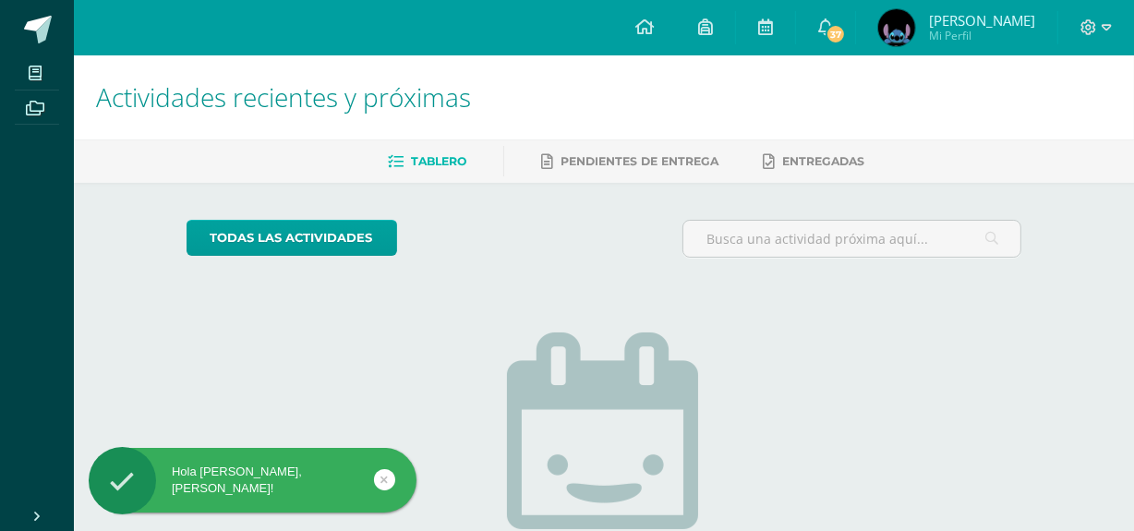
click at [891, 20] on img at bounding box center [896, 27] width 37 height 37
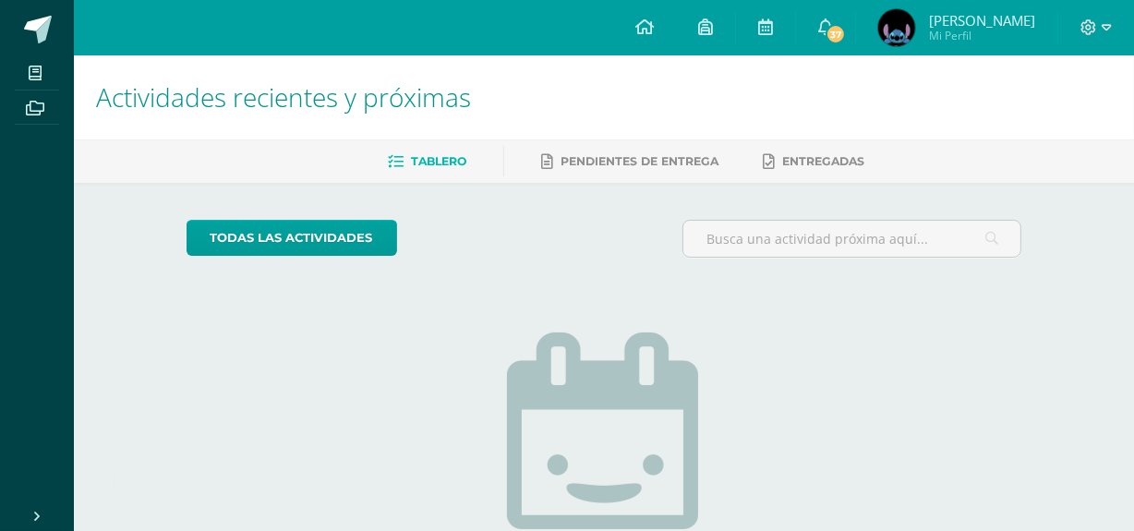
click at [891, 20] on img at bounding box center [896, 27] width 37 height 37
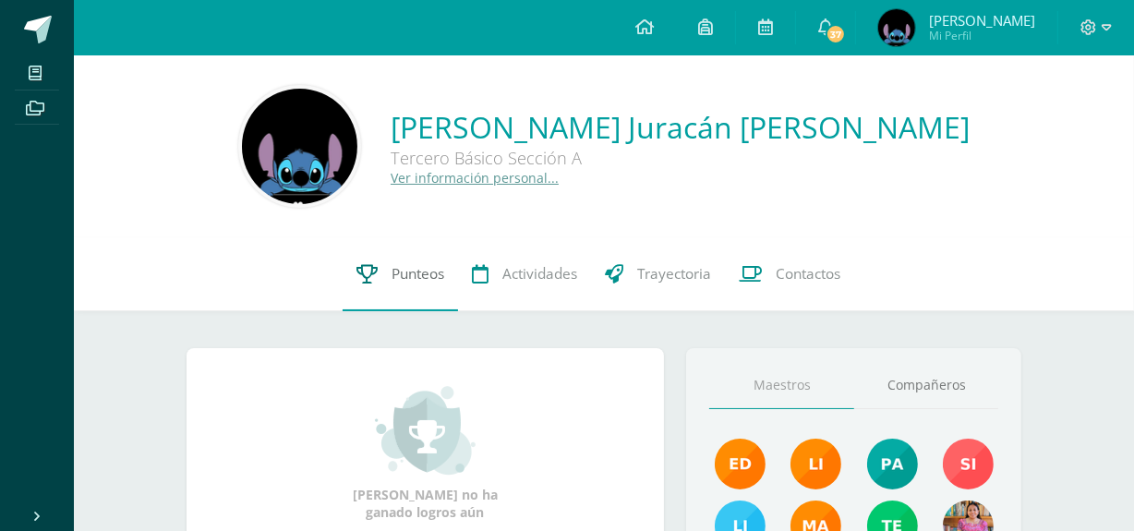
click at [395, 284] on link "Punteos" at bounding box center [400, 274] width 115 height 74
click at [400, 259] on link "Punteos" at bounding box center [400, 274] width 115 height 74
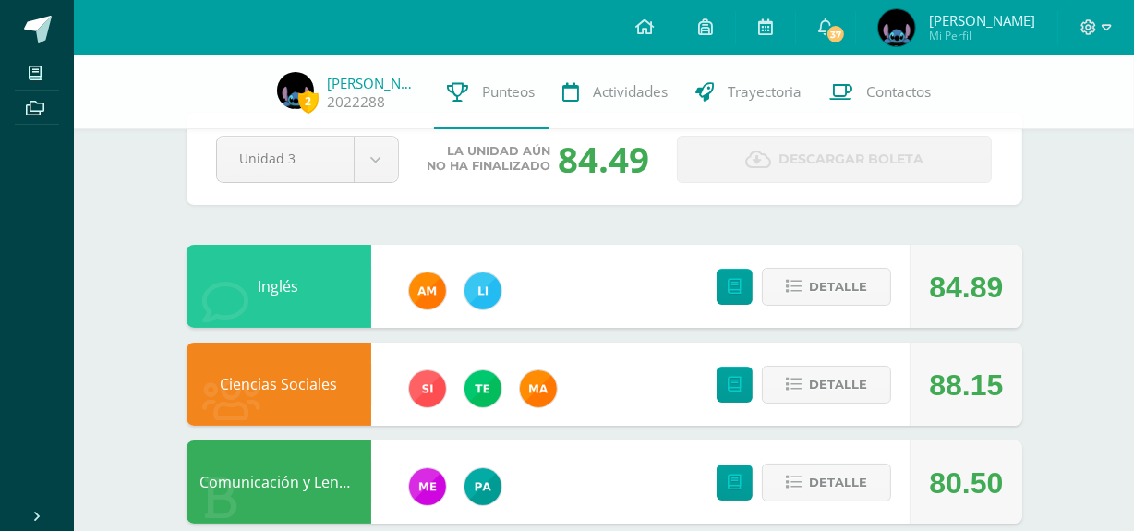
scroll to position [46, 0]
click at [819, 291] on span "Detalle" at bounding box center [838, 287] width 58 height 34
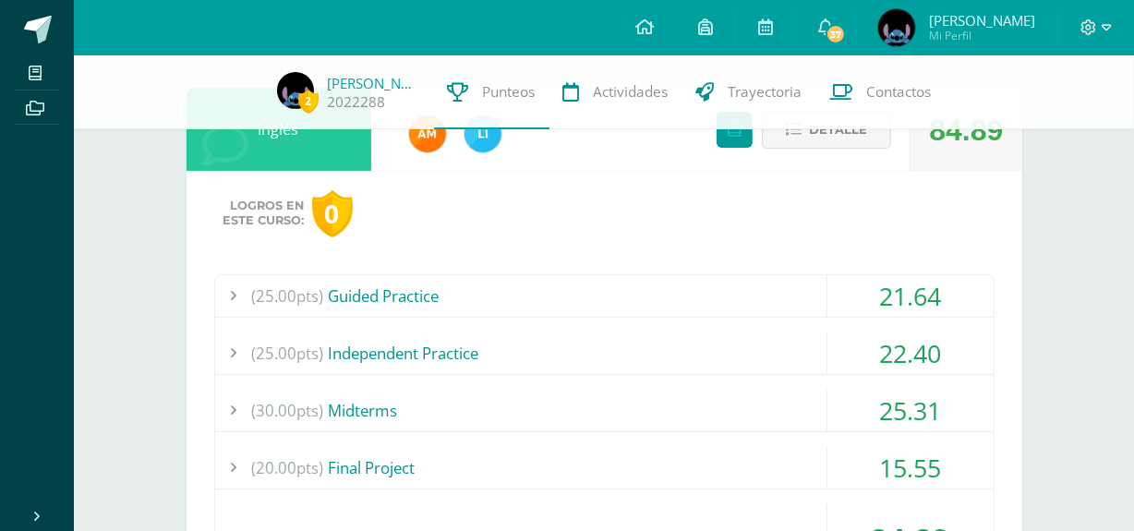
scroll to position [205, 0]
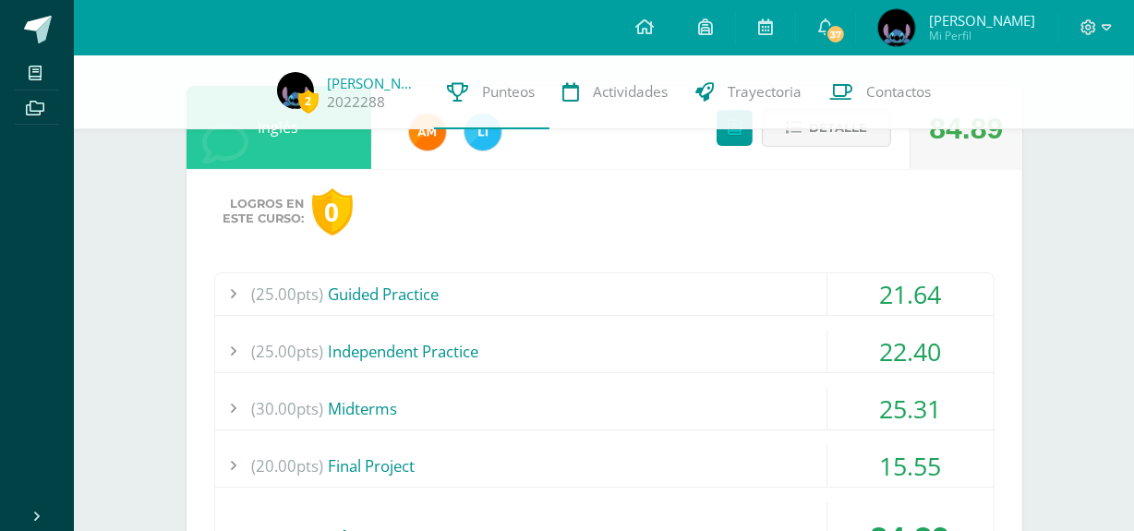
click at [621, 284] on div "(25.00pts) Guided Practice" at bounding box center [604, 294] width 778 height 42
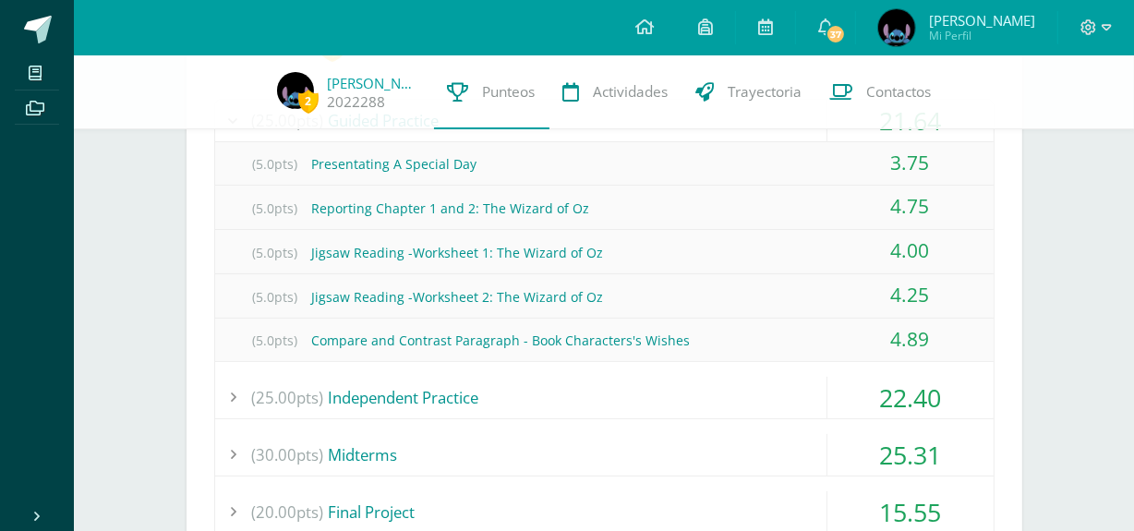
scroll to position [381, 0]
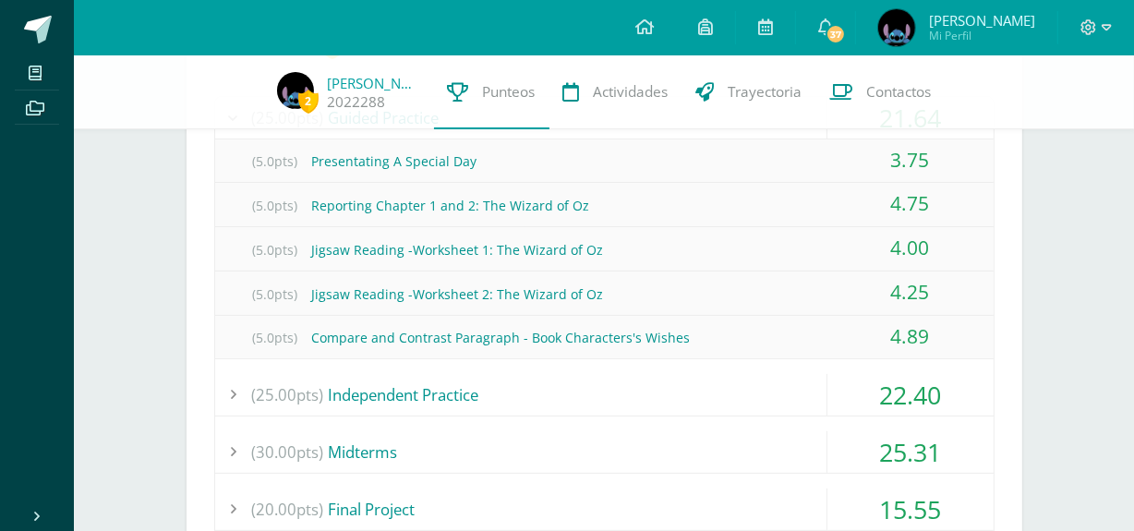
click at [603, 381] on div "(25.00pts) Independent Practice" at bounding box center [604, 395] width 778 height 42
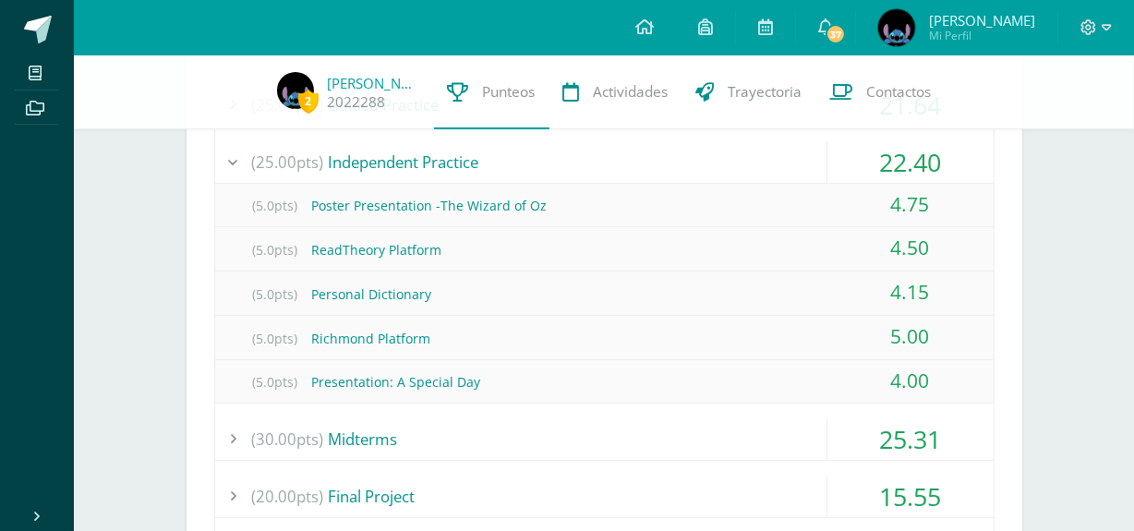
scroll to position [389, 0]
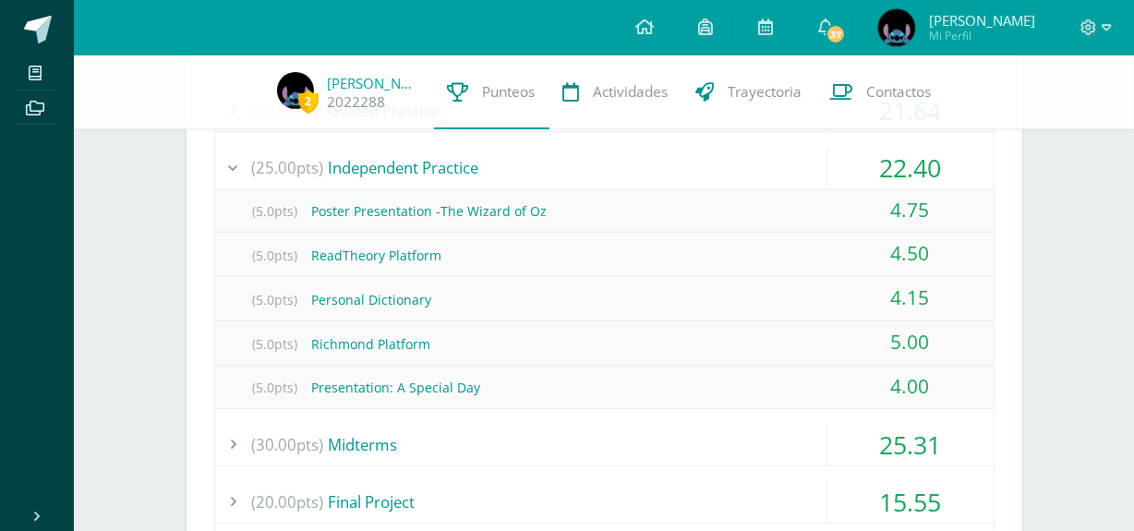
click at [592, 440] on div "(30.00pts) Midterms" at bounding box center [604, 445] width 778 height 42
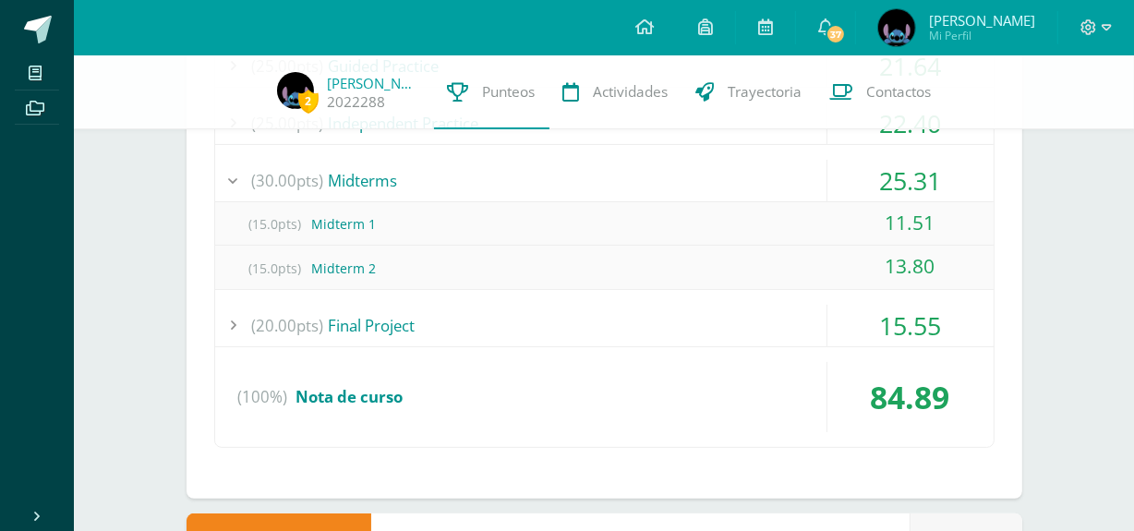
scroll to position [435, 0]
click at [594, 314] on div "(20.00pts) Final Project" at bounding box center [604, 324] width 778 height 42
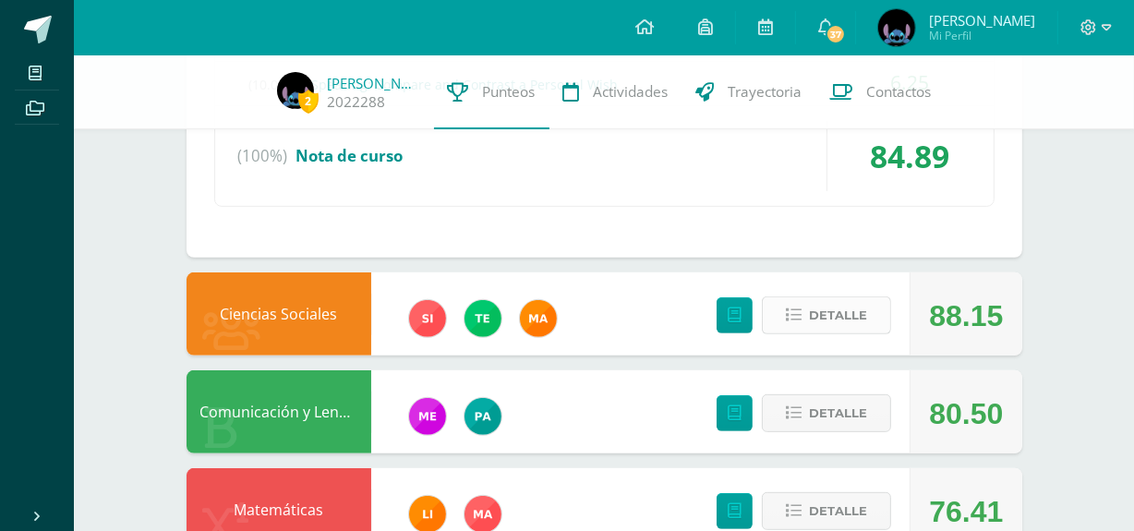
scroll to position [675, 0]
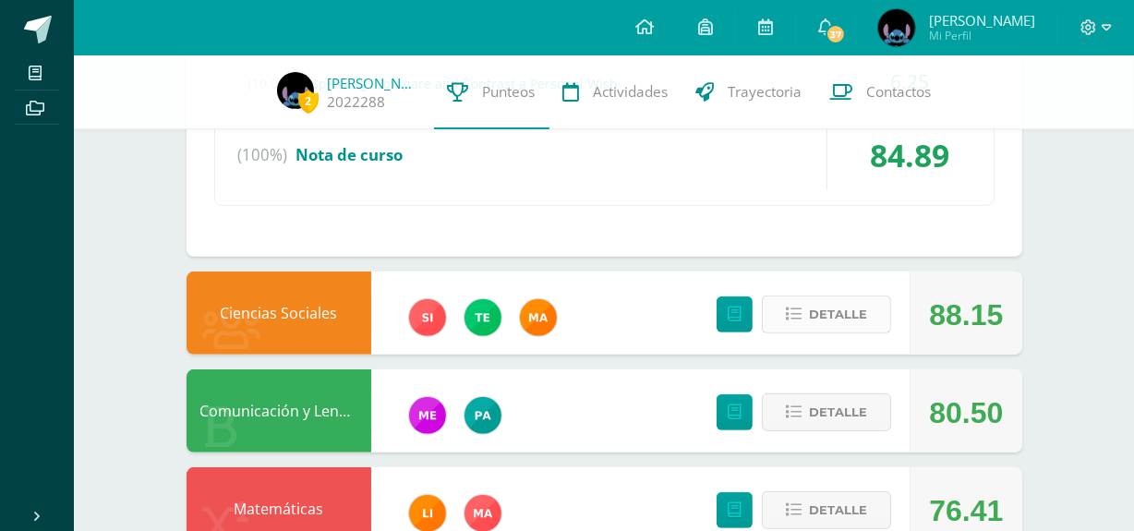
click at [779, 322] on button "Detalle" at bounding box center [826, 315] width 129 height 38
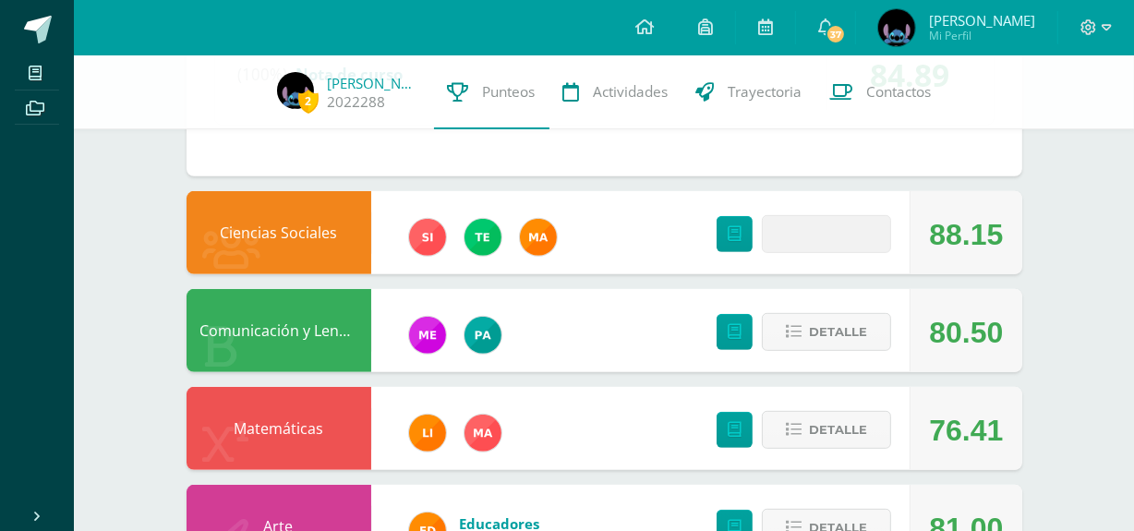
scroll to position [761, 0]
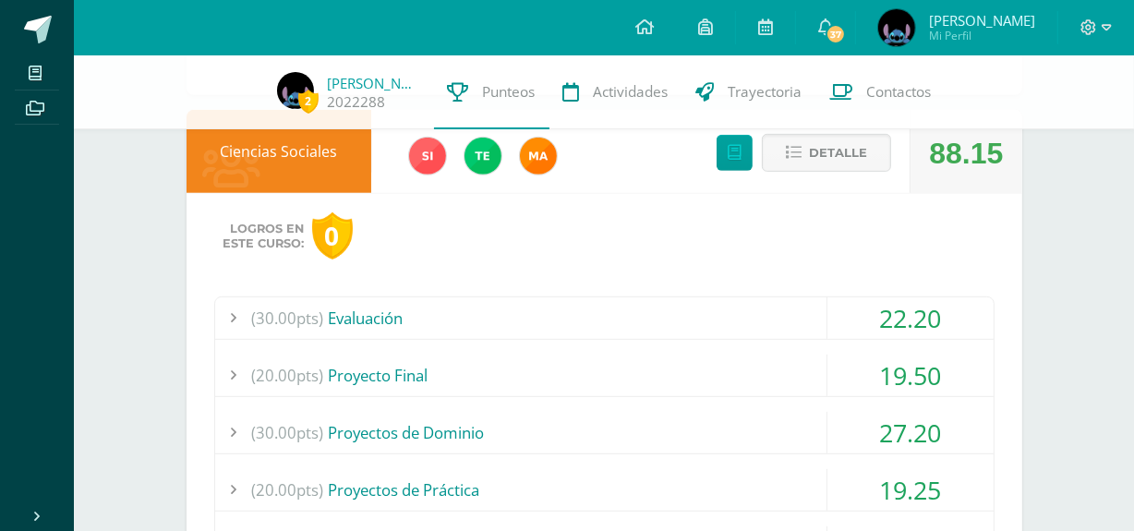
click at [633, 308] on div "(30.00pts) Evaluación" at bounding box center [604, 318] width 778 height 42
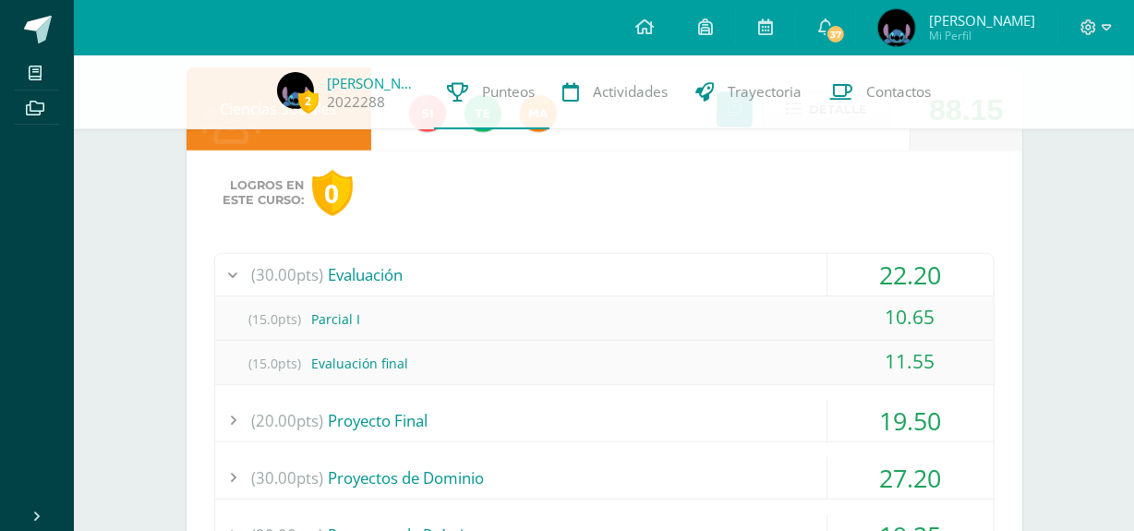
scroll to position [793, 0]
click at [577, 418] on div "(20.00pts) Proyecto Final" at bounding box center [604, 419] width 778 height 42
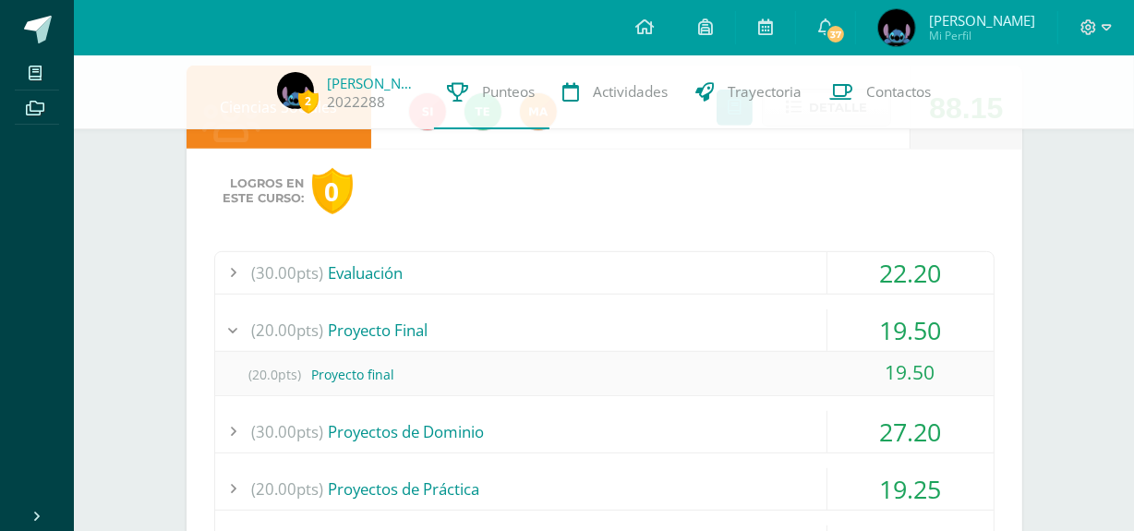
click at [577, 418] on div "(30.00pts) Proyectos de Dominio" at bounding box center [604, 432] width 778 height 42
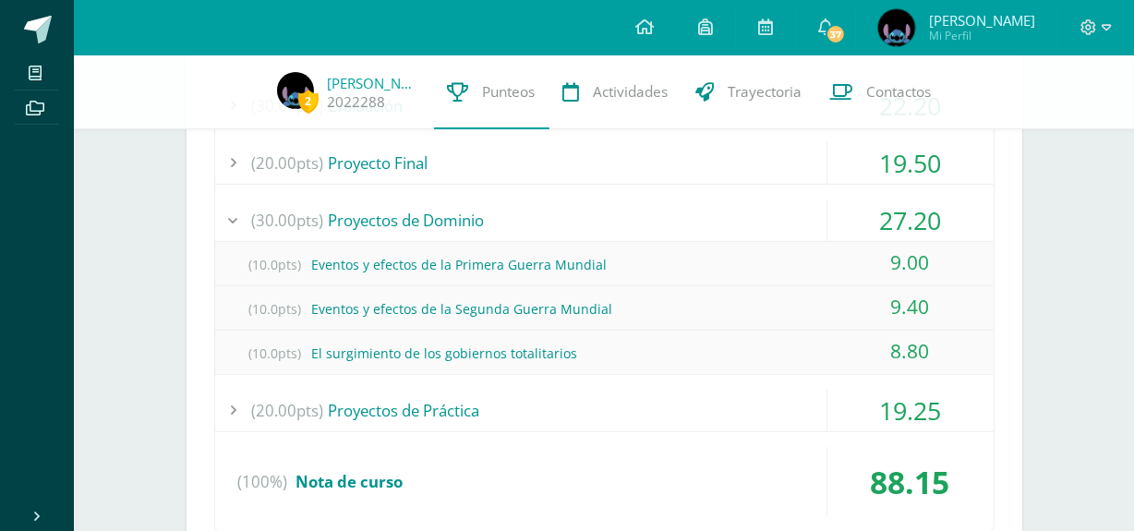
scroll to position [960, 0]
click at [588, 414] on div "(20.00pts) Proyectos de Práctica" at bounding box center [604, 411] width 778 height 42
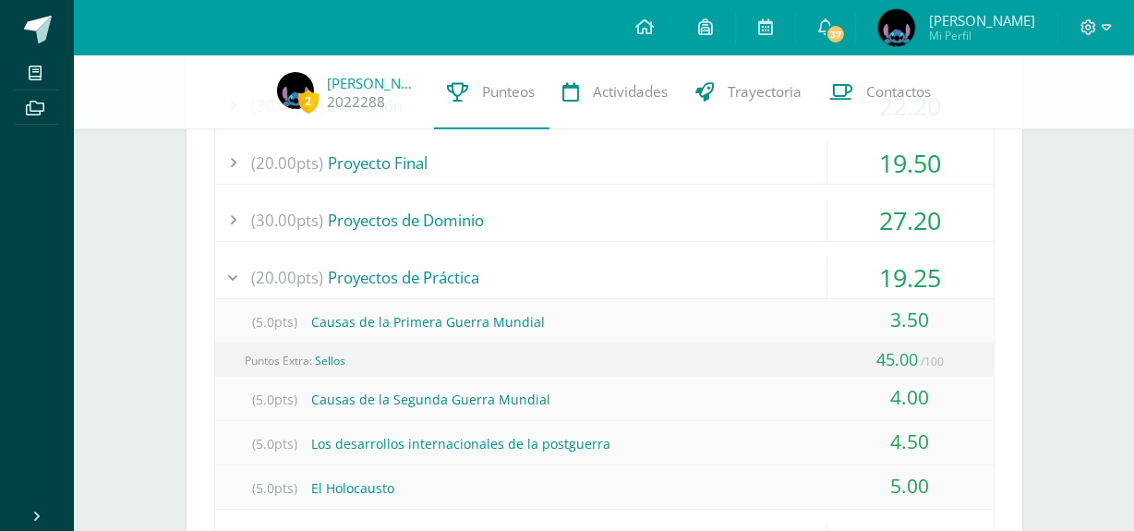
click at [646, 355] on div "Puntos Extra: Sellos" at bounding box center [608, 360] width 771 height 32
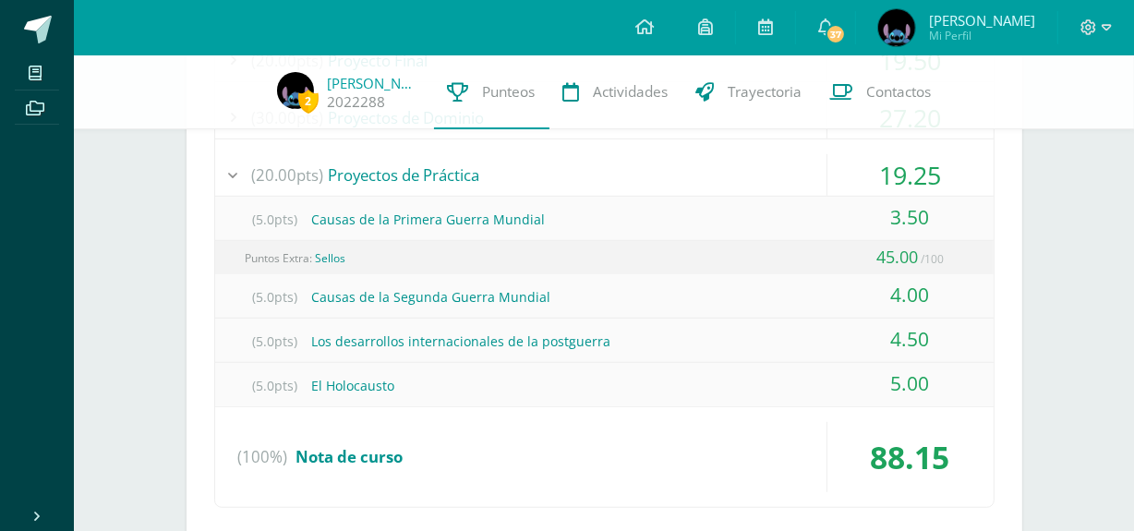
click at [721, 430] on div "(100%) Nota de curso" at bounding box center [604, 457] width 778 height 70
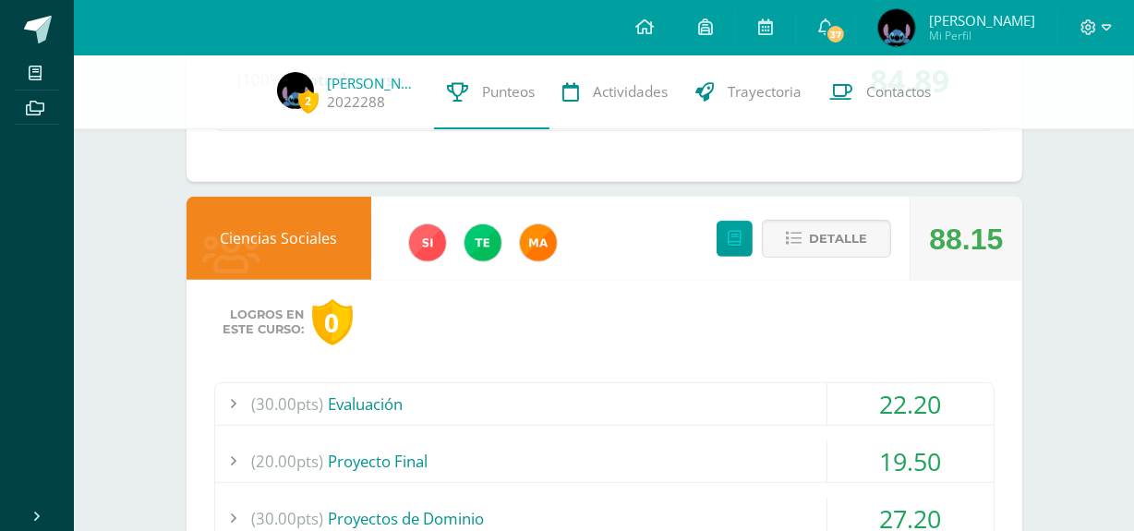
scroll to position [659, 0]
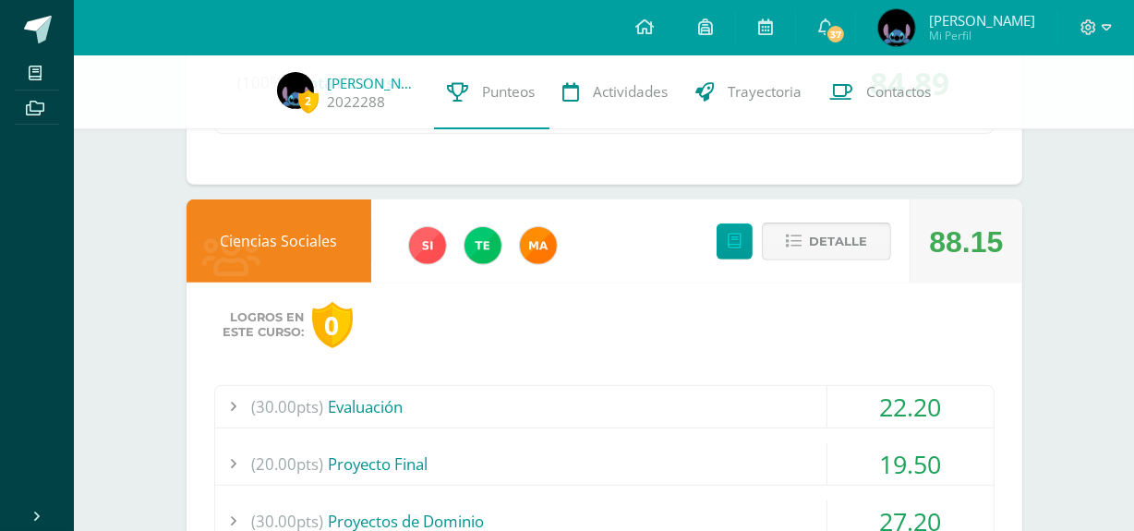
click at [822, 240] on span "Detalle" at bounding box center [838, 241] width 58 height 34
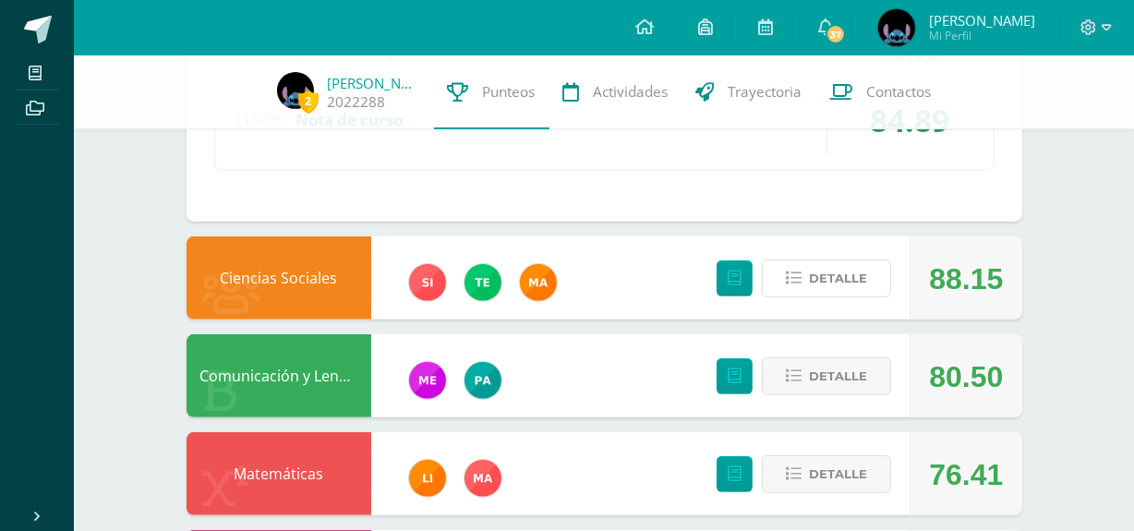
scroll to position [621, 0]
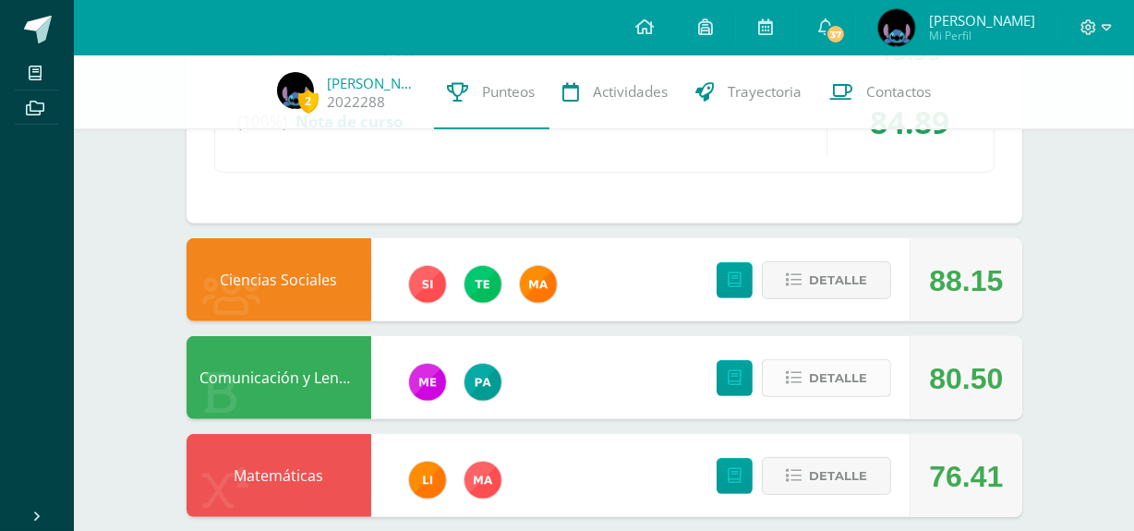
click at [820, 380] on span "Detalle" at bounding box center [838, 378] width 58 height 34
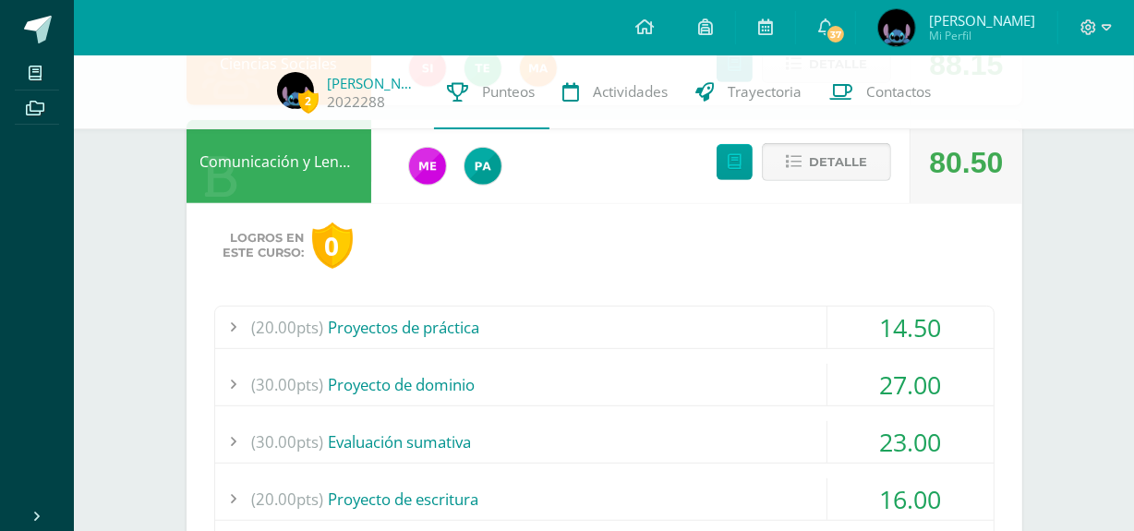
scroll to position [845, 0]
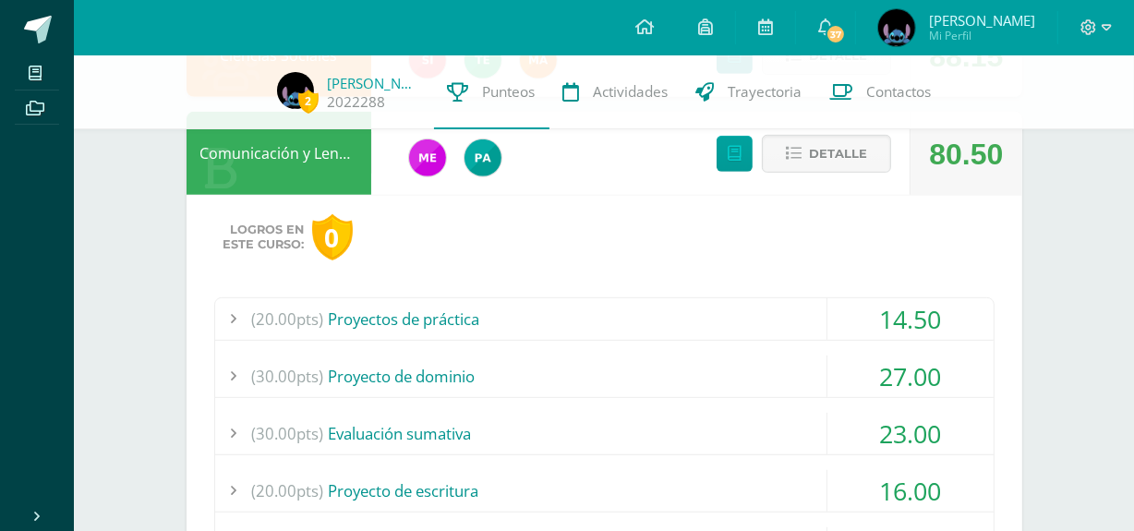
click at [725, 310] on div "(20.00pts) Proyectos de práctica" at bounding box center [604, 319] width 778 height 42
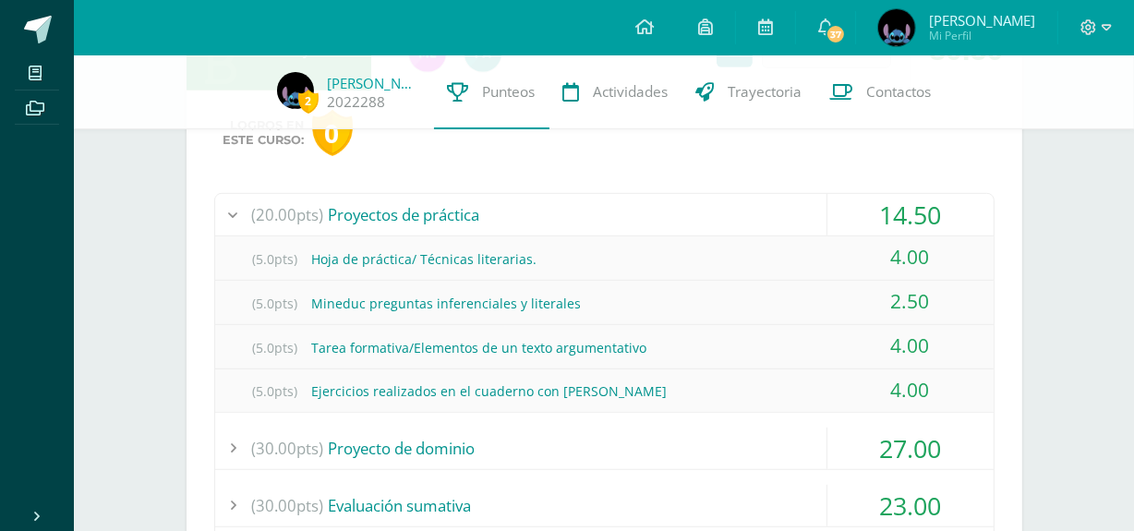
scroll to position [953, 0]
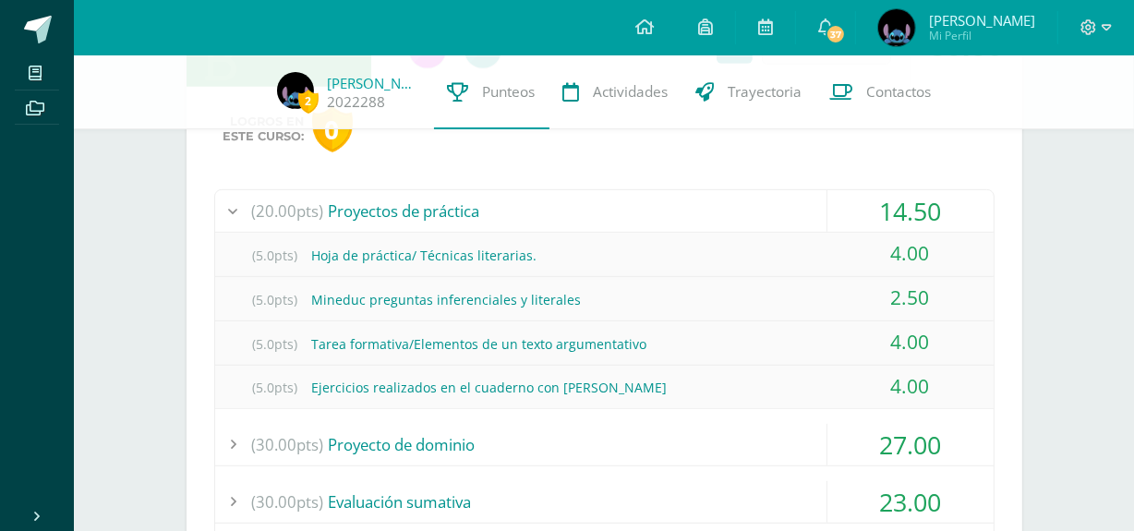
click at [660, 466] on div "(20.00pts) Proyectos de práctica 14.50 (5.0pts) Hoja de práctica/ Técnicas lite…" at bounding box center [604, 435] width 780 height 492
click at [666, 443] on div "(30.00pts) Proyecto de dominio" at bounding box center [604, 445] width 778 height 42
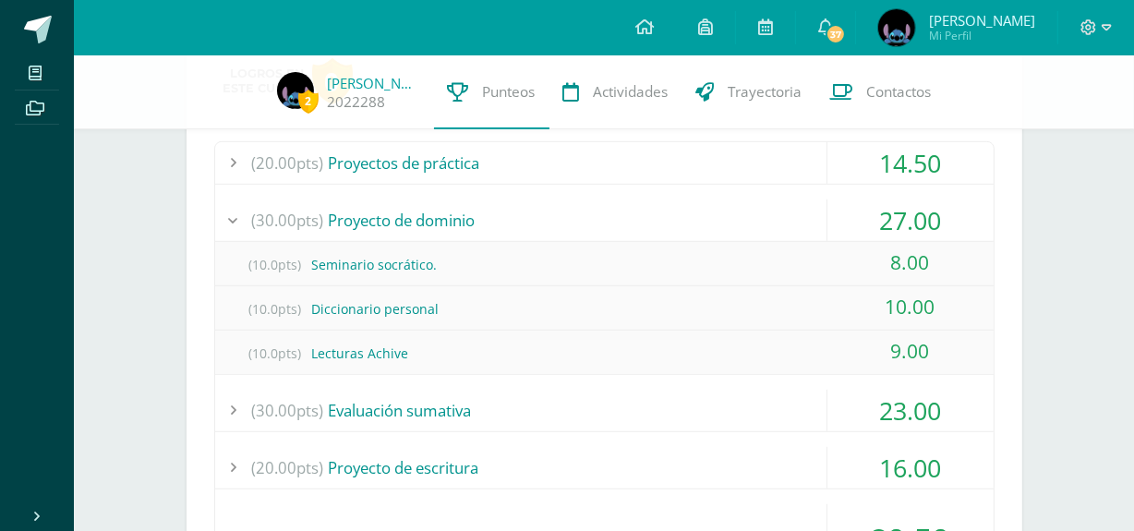
scroll to position [1004, 0]
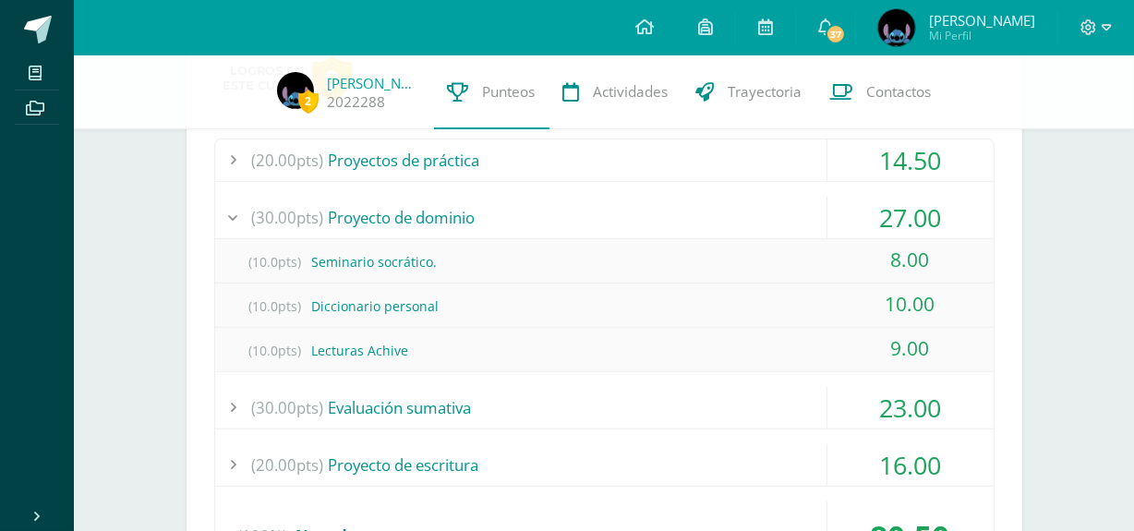
click at [680, 393] on div "(30.00pts) Evaluación sumativa" at bounding box center [604, 408] width 778 height 42
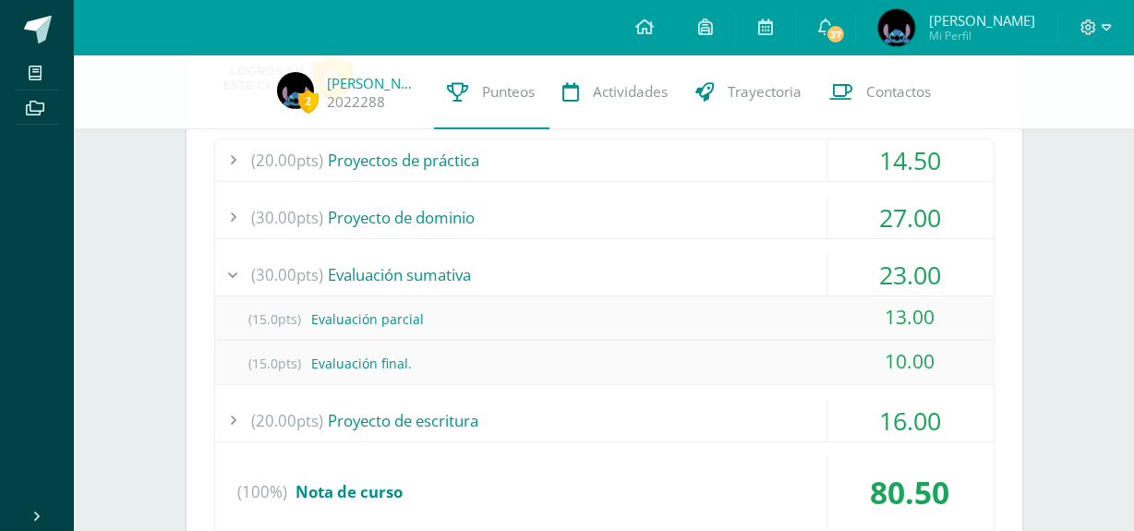
click at [570, 373] on div "(15.0pts) Evaluación final." at bounding box center [604, 364] width 778 height 42
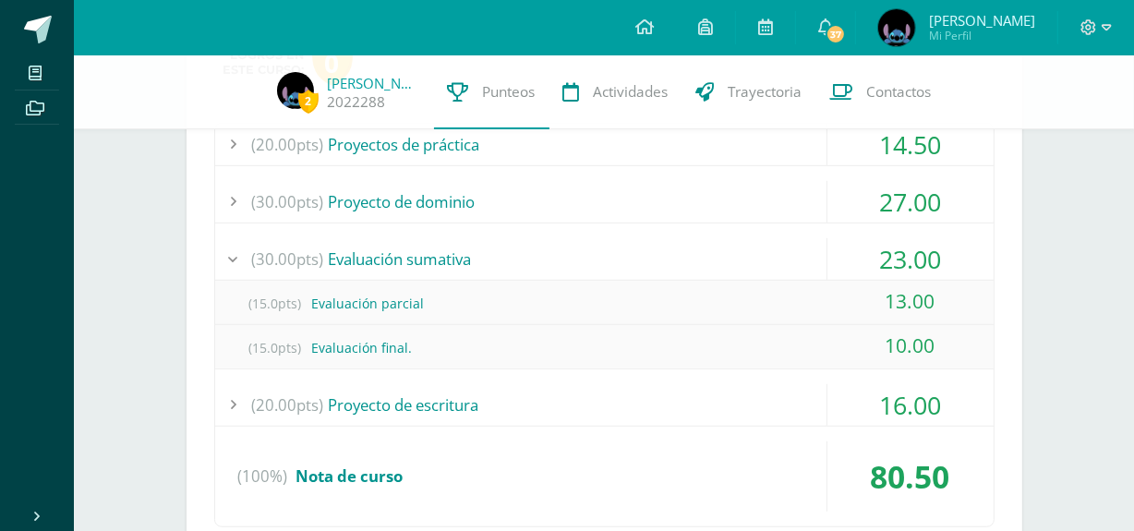
scroll to position [1024, 0]
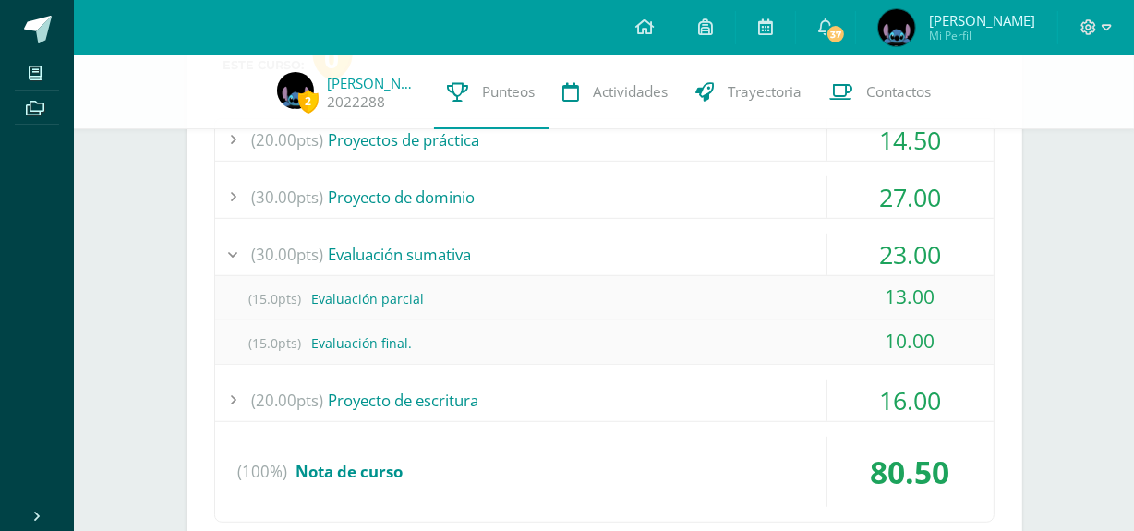
click at [600, 397] on div "(20.00pts) Proyecto de escritura" at bounding box center [604, 401] width 778 height 42
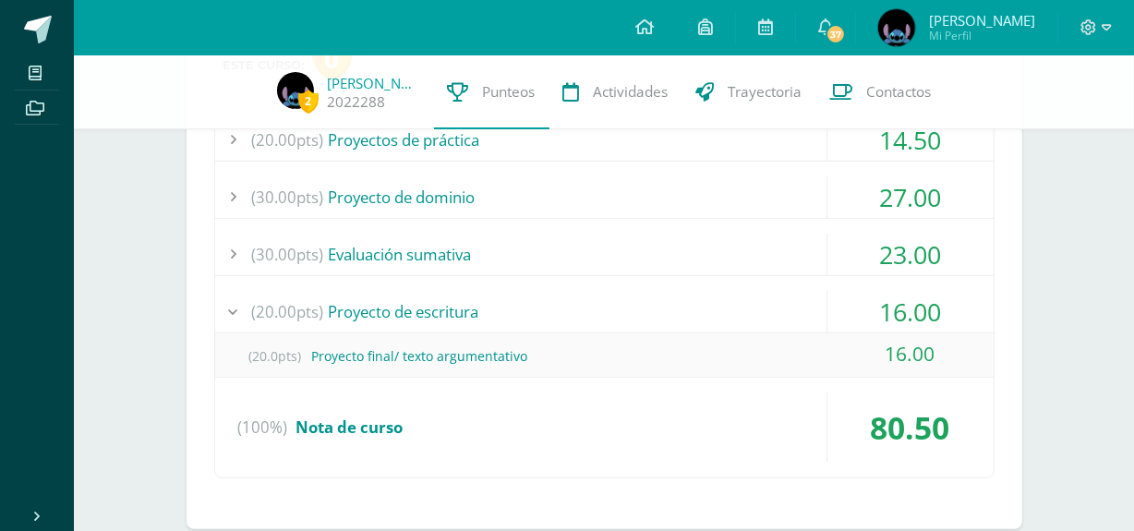
click at [603, 314] on div "(20.00pts) Proyecto de escritura" at bounding box center [604, 312] width 778 height 42
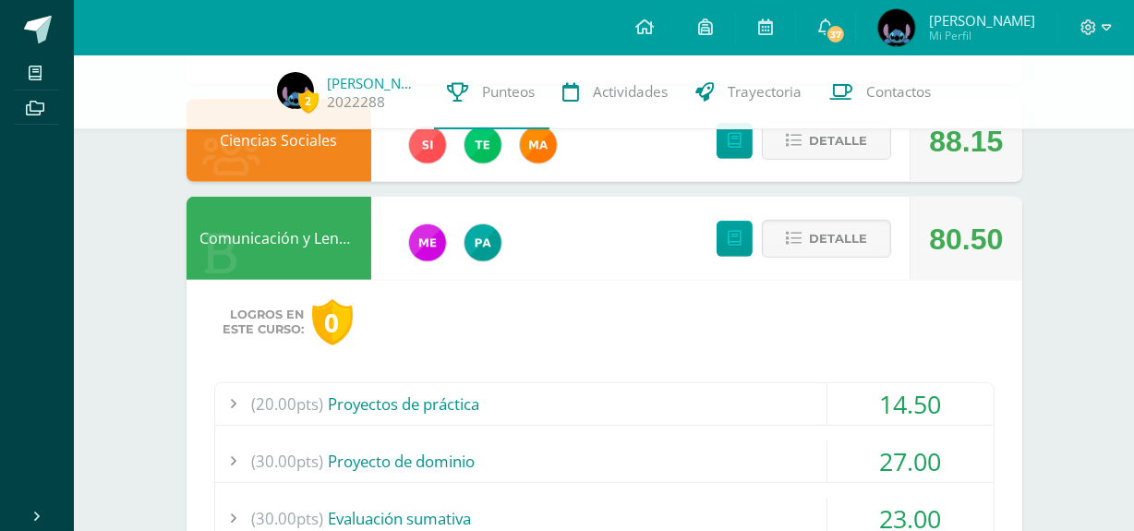
scroll to position [719, 0]
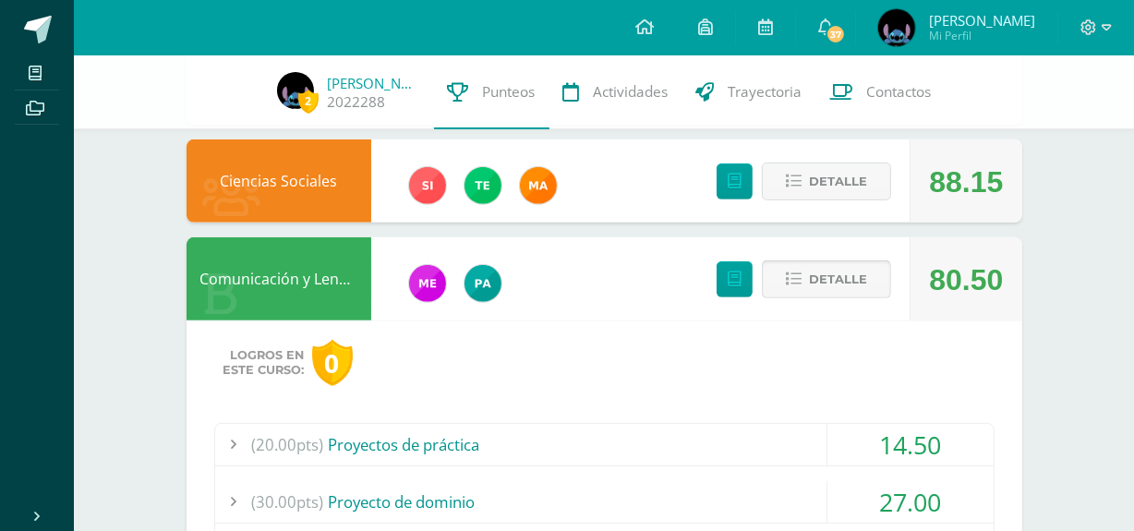
click at [803, 293] on button "Detalle" at bounding box center [826, 279] width 129 height 38
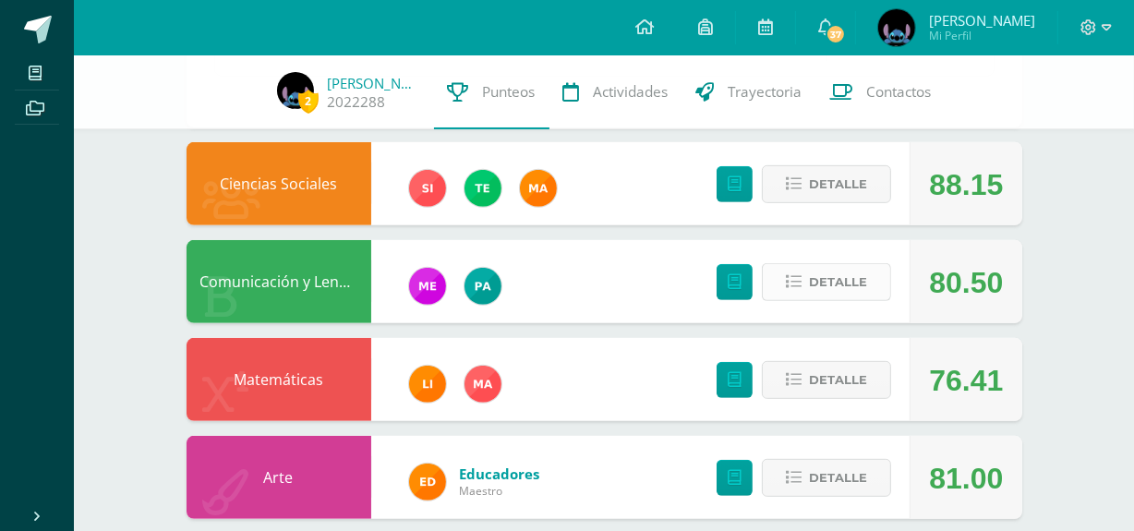
scroll to position [712, 0]
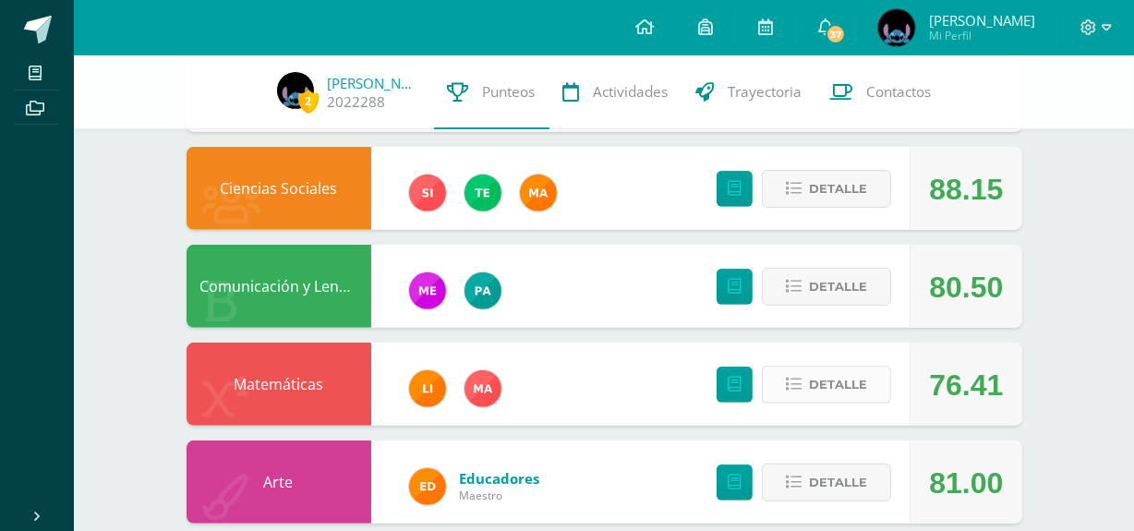
click at [839, 384] on span "Detalle" at bounding box center [838, 385] width 58 height 34
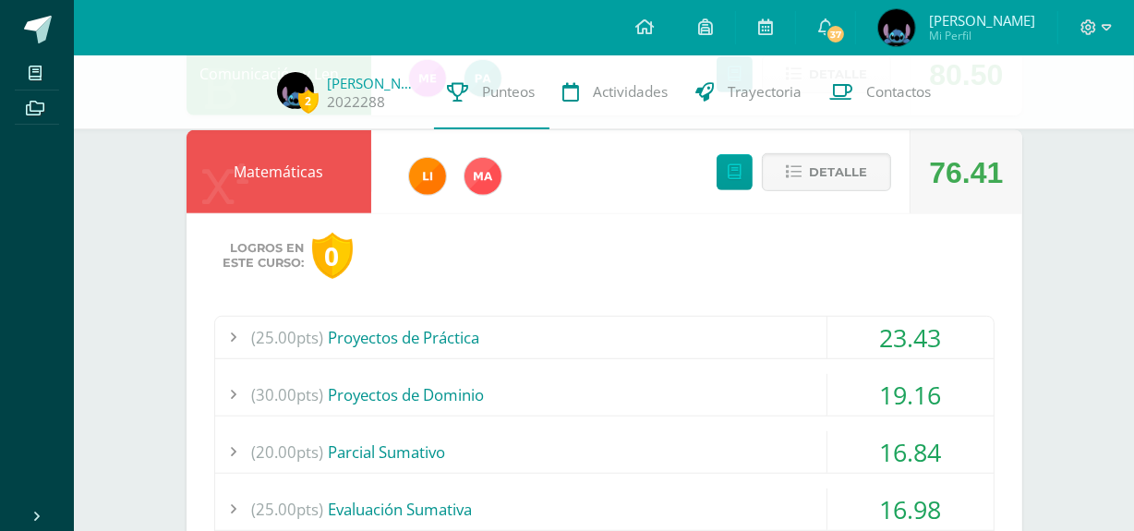
scroll to position [975, 0]
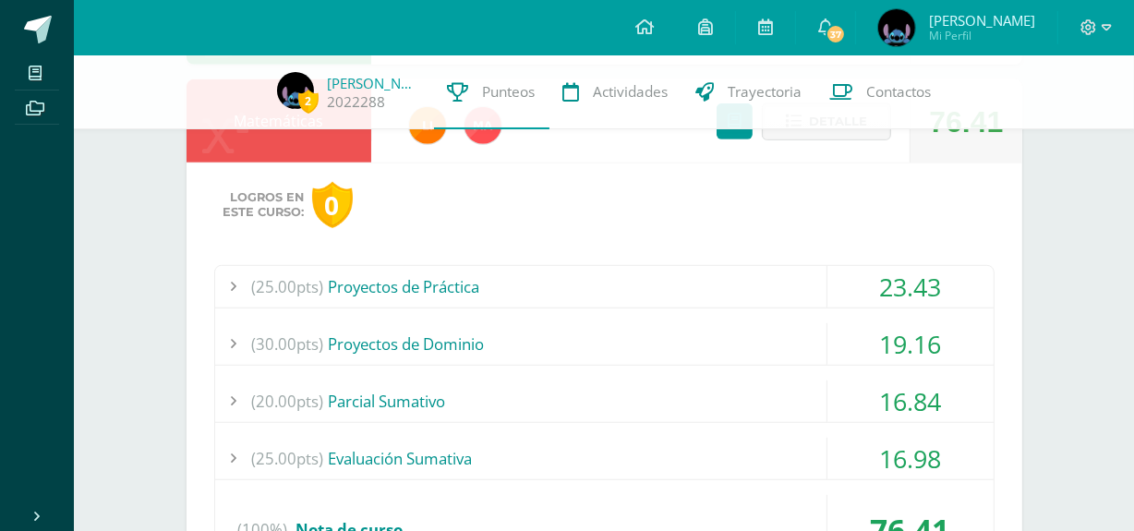
click at [754, 284] on div "(25.00pts) Proyectos de Práctica" at bounding box center [604, 287] width 778 height 42
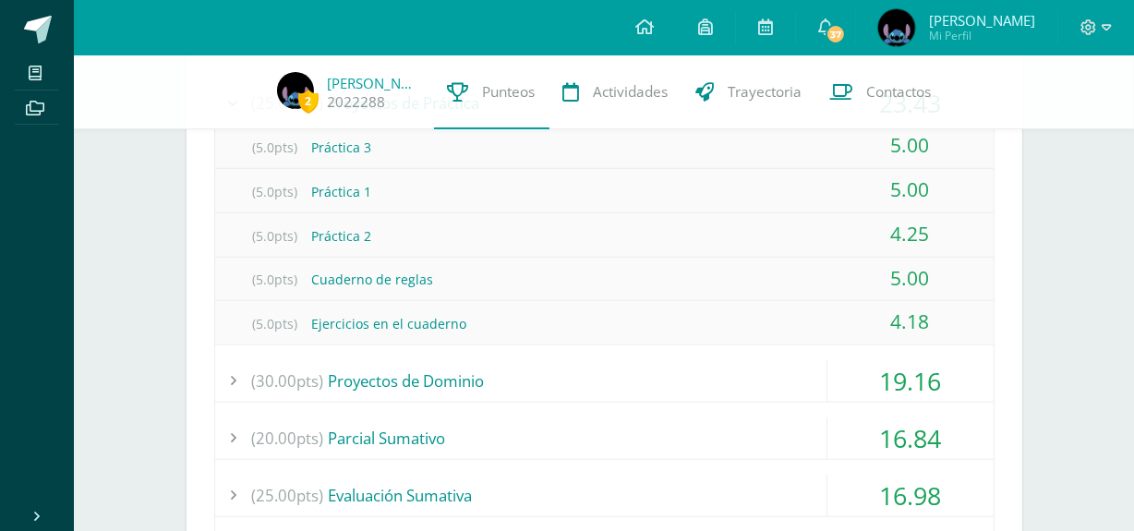
scroll to position [1166, 0]
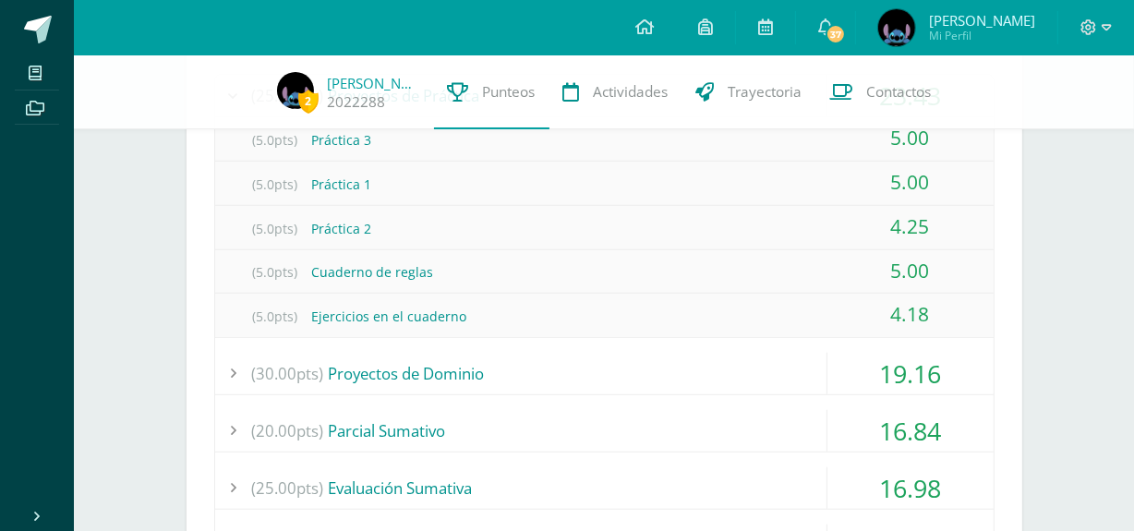
click at [705, 375] on div "(30.00pts) Proyectos de Dominio" at bounding box center [604, 374] width 778 height 42
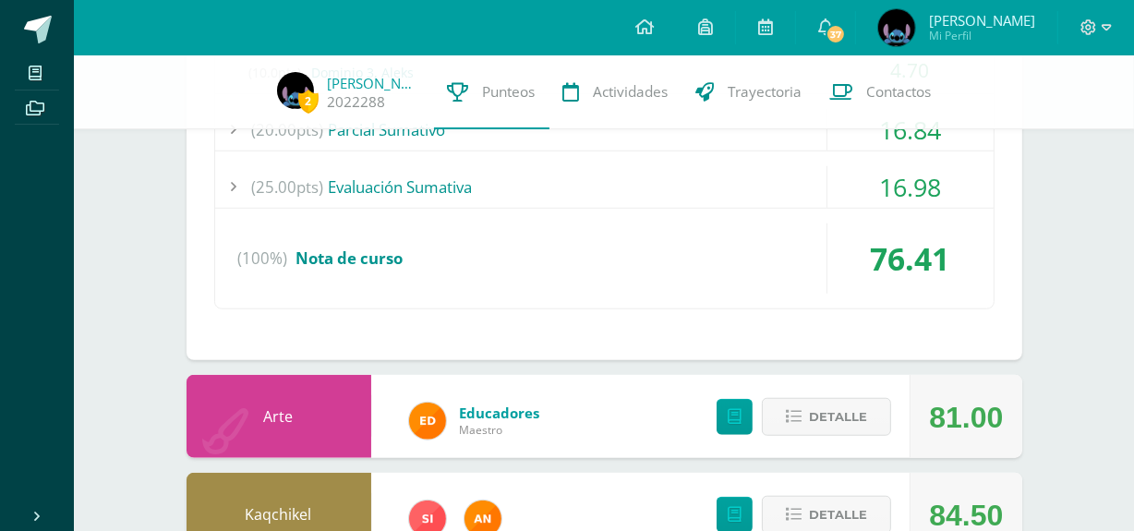
scroll to position [1381, 0]
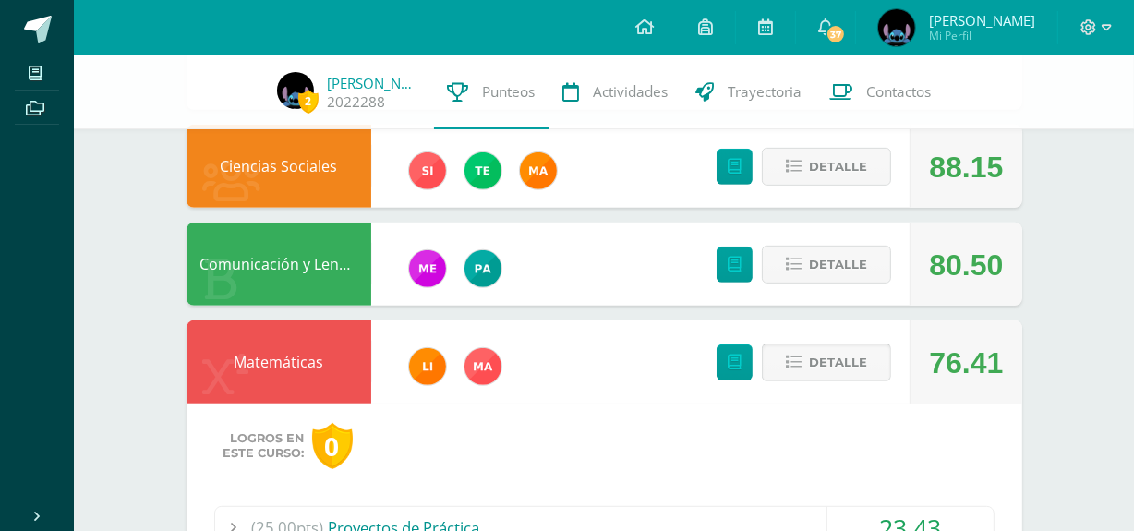
click at [802, 355] on icon at bounding box center [794, 363] width 16 height 16
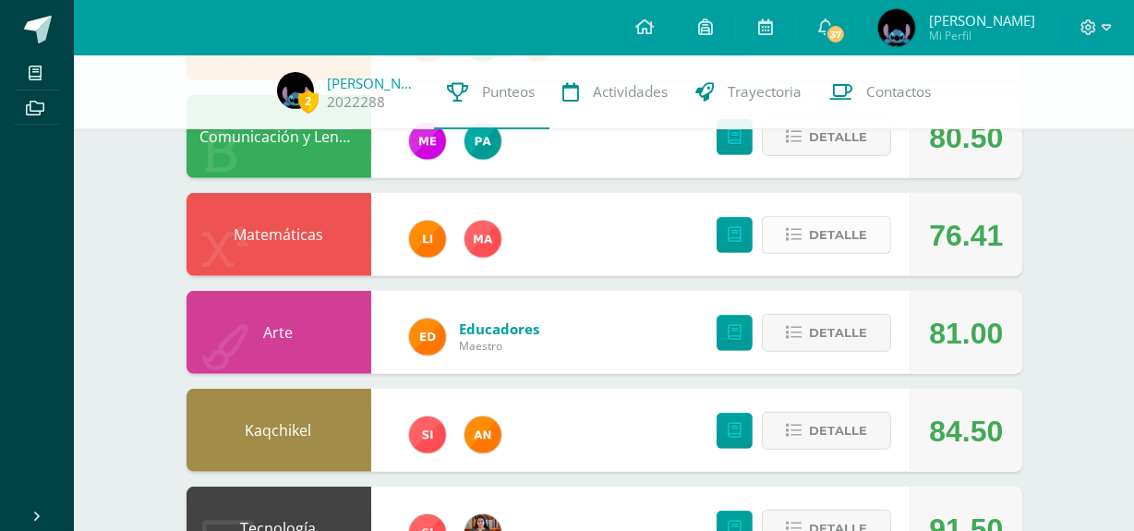
scroll to position [872, 0]
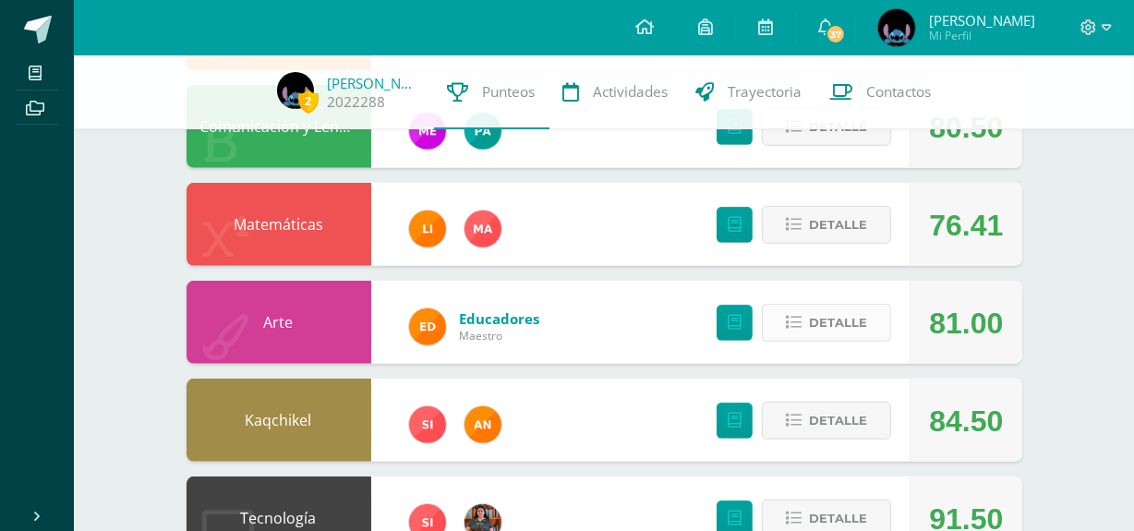
click at [824, 322] on span "Detalle" at bounding box center [838, 323] width 58 height 34
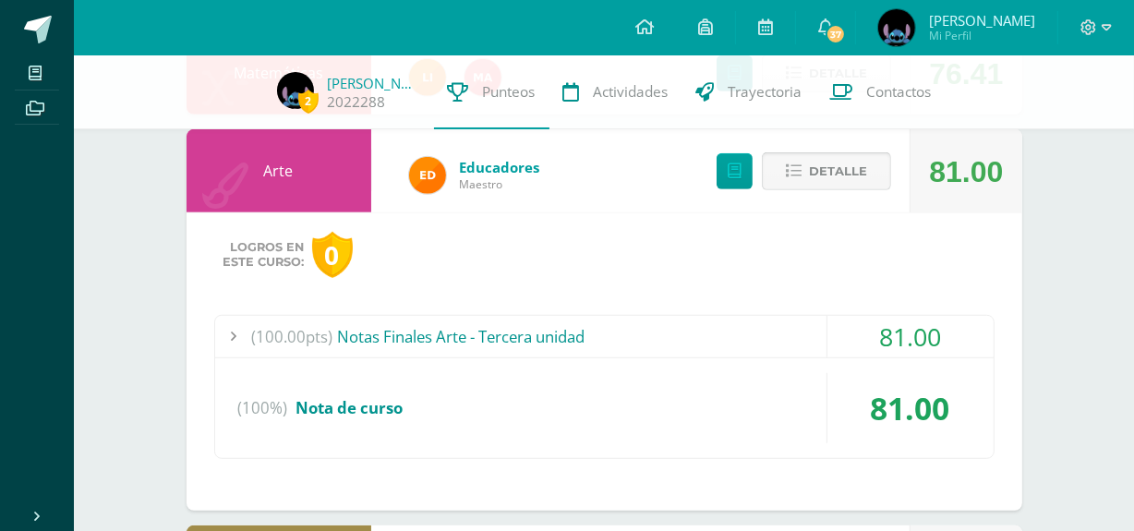
scroll to position [1041, 0]
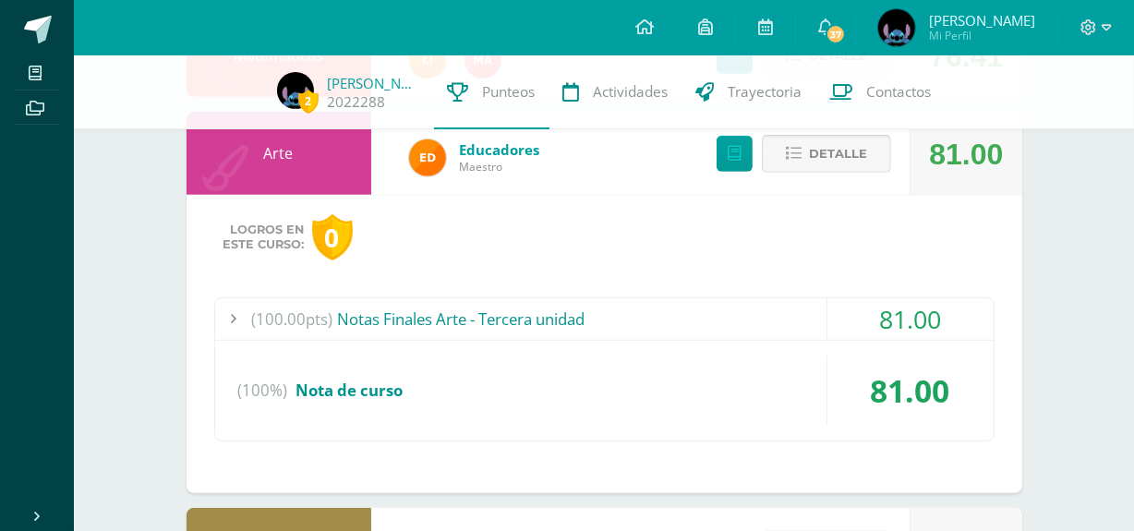
click at [815, 159] on span "Detalle" at bounding box center [838, 154] width 58 height 34
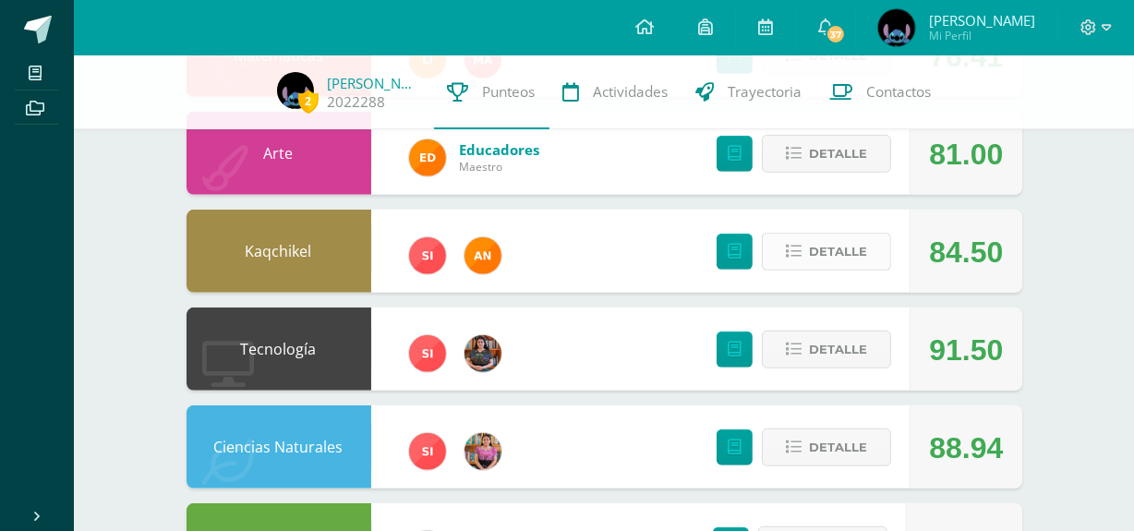
click at [853, 237] on span "Detalle" at bounding box center [838, 252] width 58 height 34
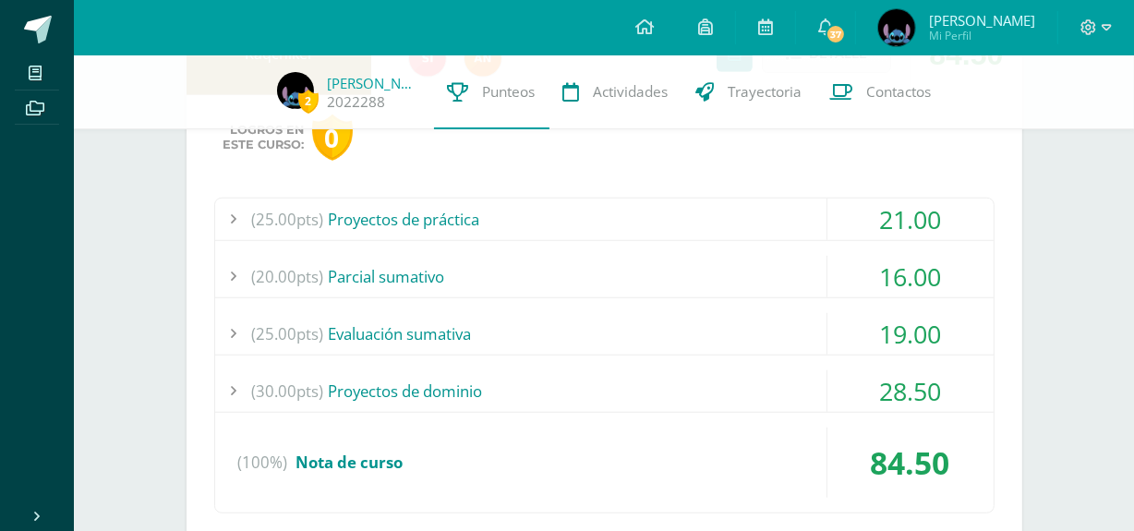
scroll to position [1239, 0]
click at [682, 401] on div "(30.00pts) Proyectos de dominio" at bounding box center [604, 390] width 778 height 42
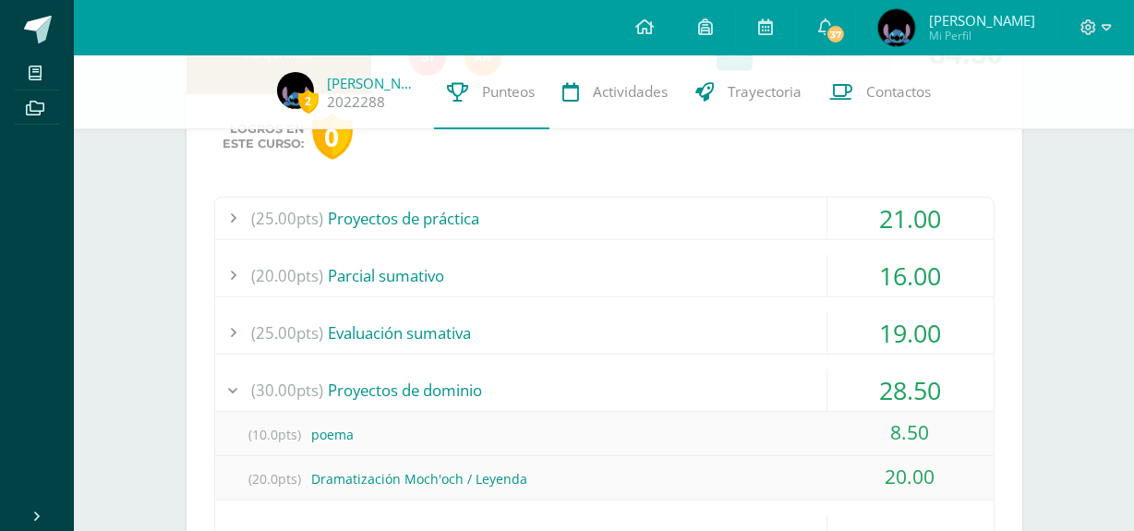
click at [694, 341] on div "(25.00pts) Evaluación sumativa" at bounding box center [604, 333] width 778 height 42
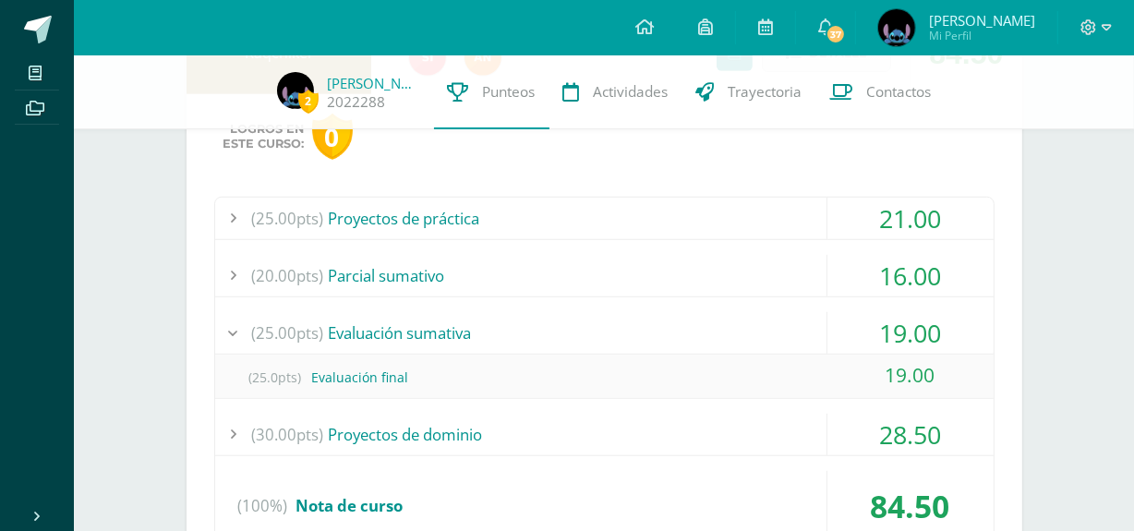
click at [680, 272] on div "(20.00pts) Parcial sumativo" at bounding box center [604, 276] width 778 height 42
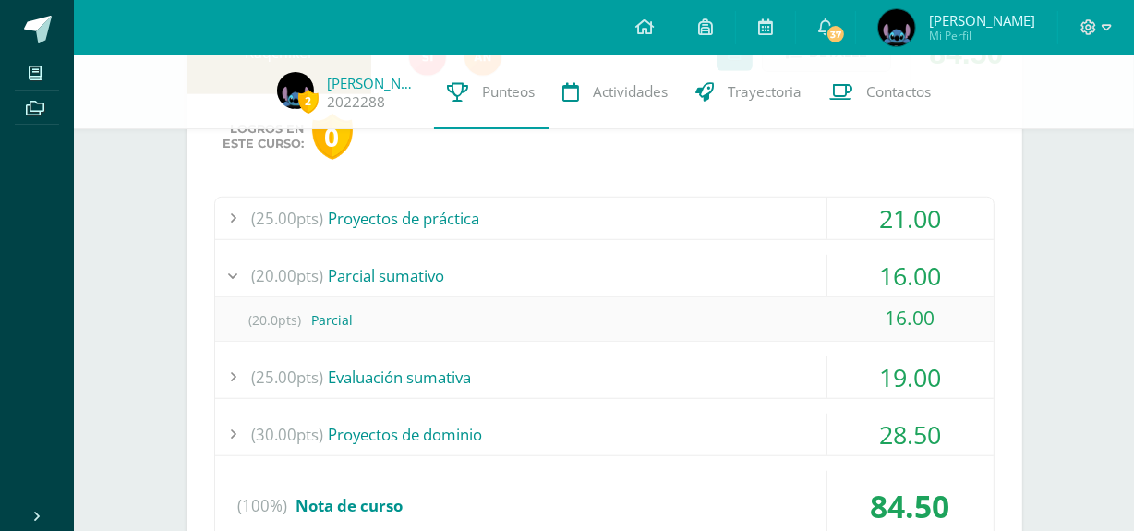
click at [674, 233] on div "(25.00pts) Proyectos de práctica" at bounding box center [604, 219] width 778 height 42
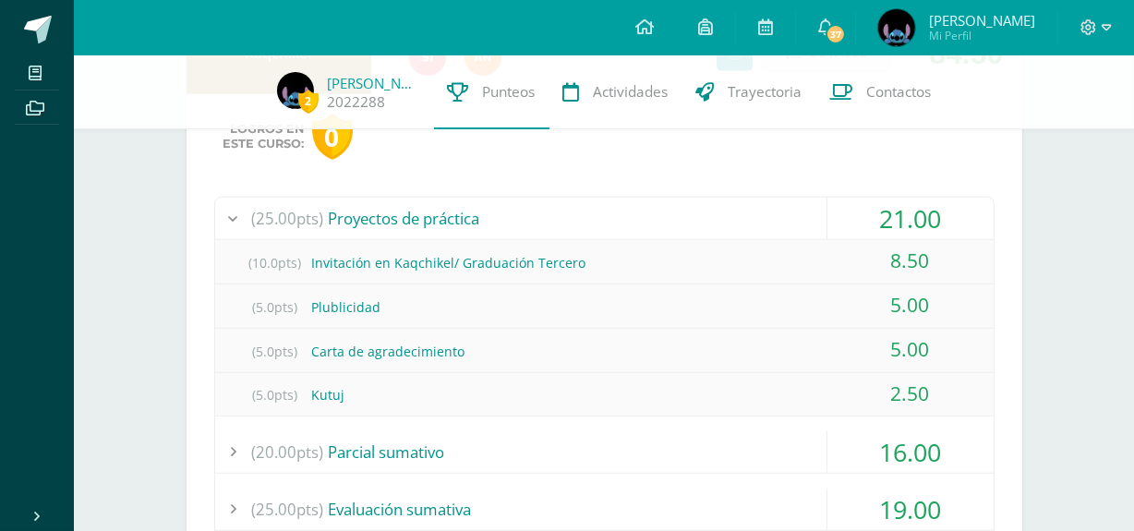
click at [687, 217] on div "(25.00pts) Proyectos de práctica" at bounding box center [604, 219] width 778 height 42
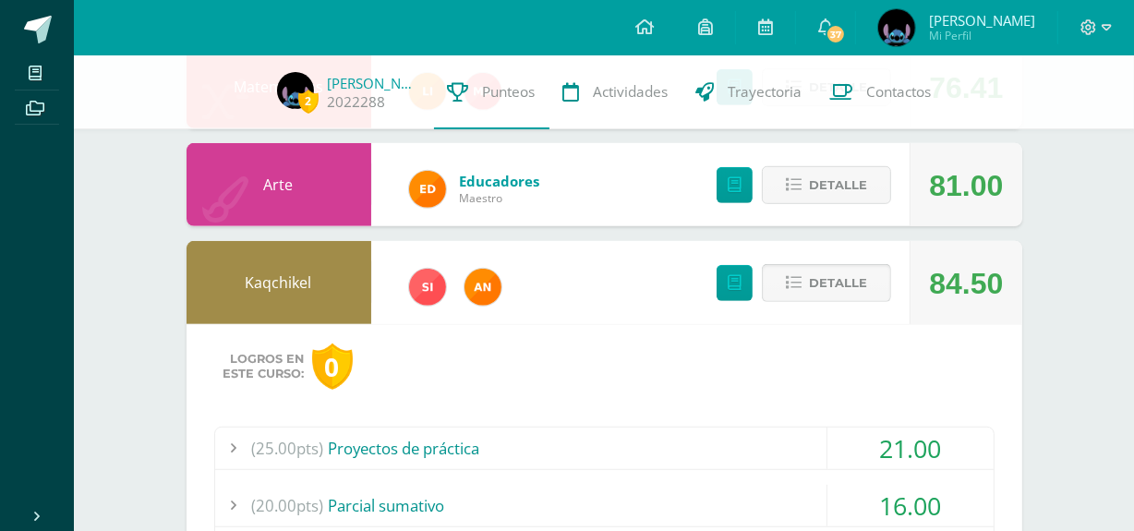
click at [830, 297] on span "Detalle" at bounding box center [838, 283] width 58 height 34
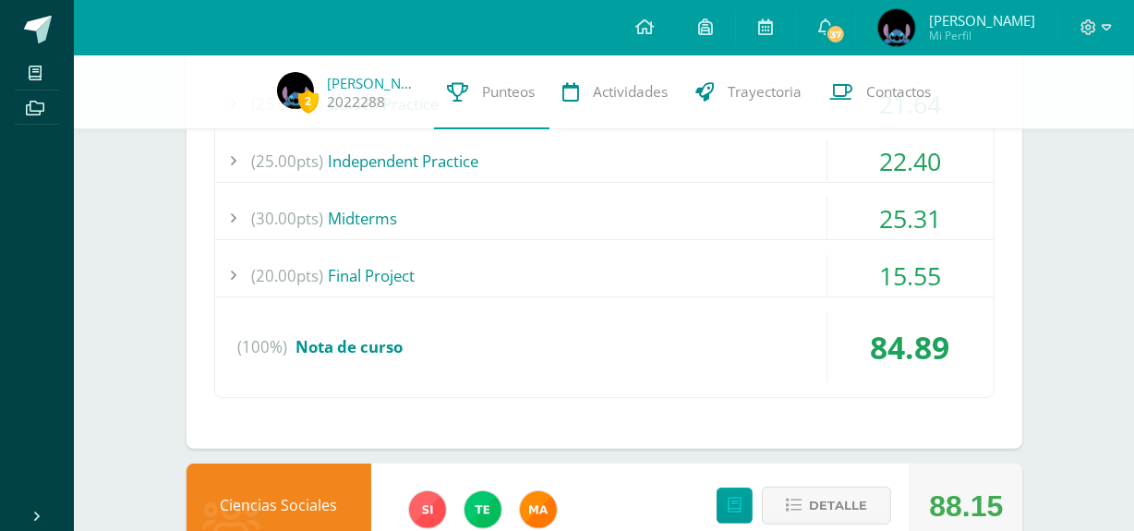
scroll to position [0, 0]
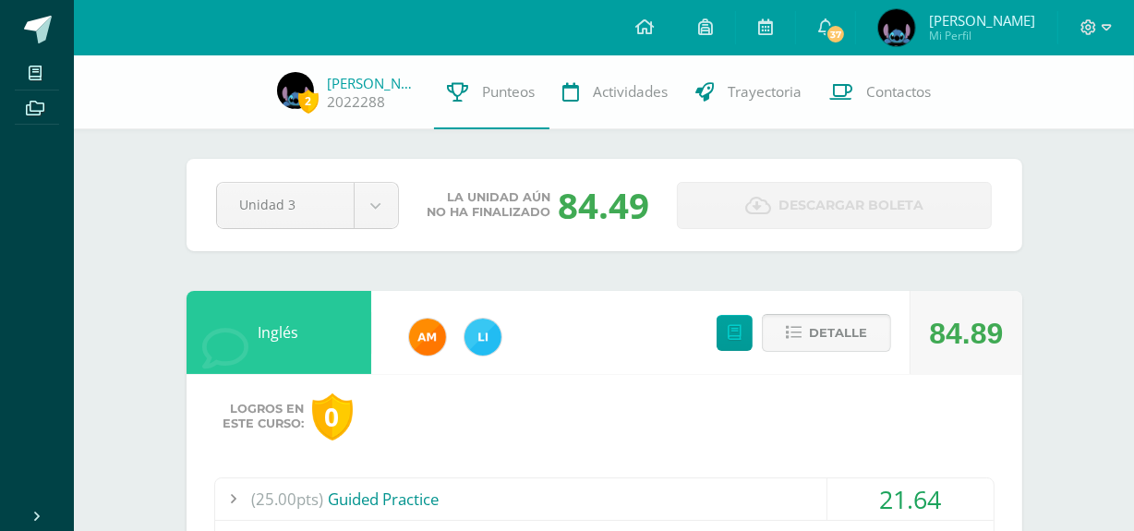
click at [835, 326] on span "Detalle" at bounding box center [838, 333] width 58 height 34
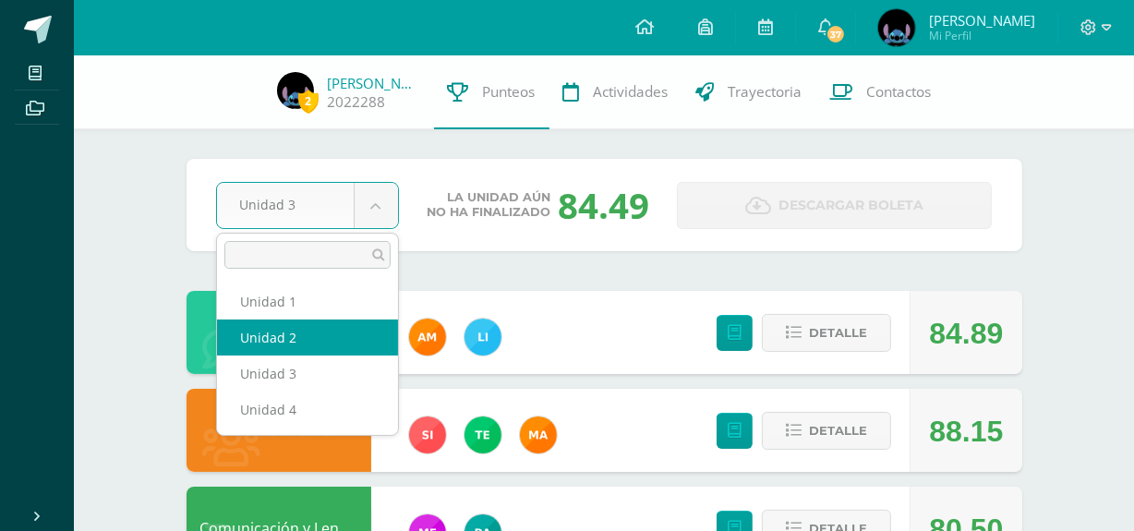
select select "Unidad 2"
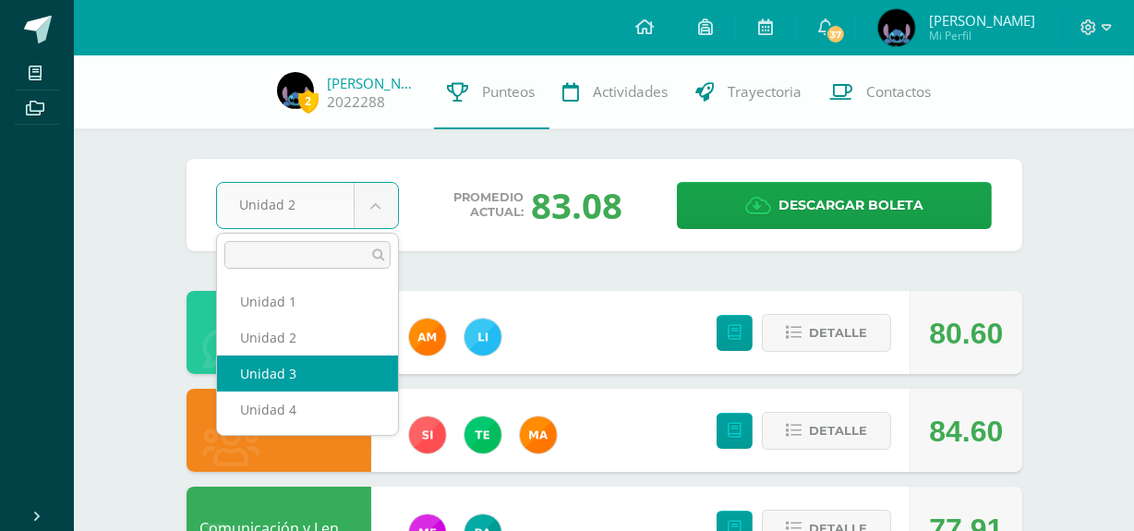
select select "Unidad 3"
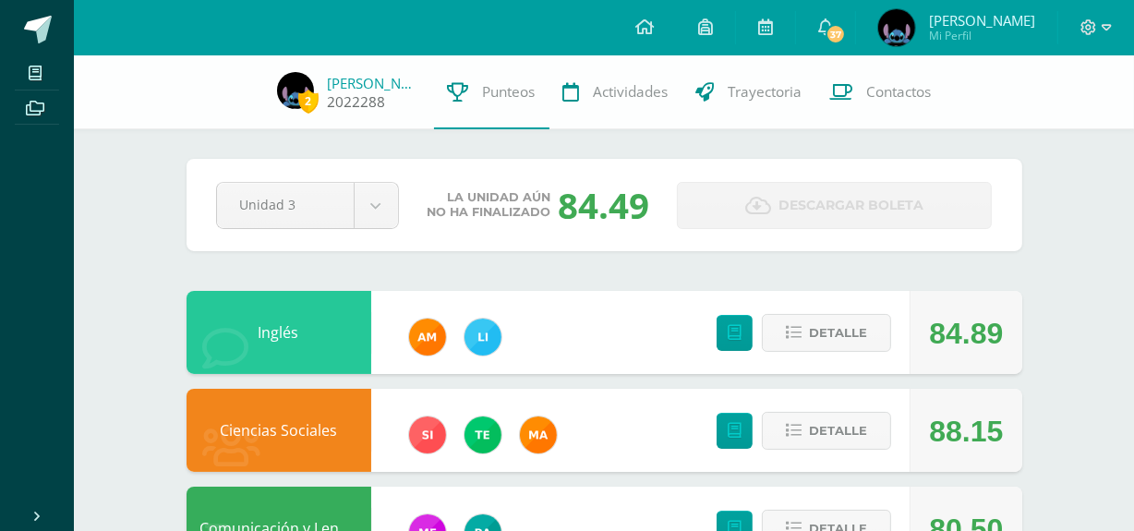
click at [308, 101] on span "2" at bounding box center [308, 101] width 20 height 23
click at [1099, 24] on span at bounding box center [1095, 28] width 31 height 20
click at [1058, 132] on span "Cerrar sesión" at bounding box center [1048, 125] width 83 height 18
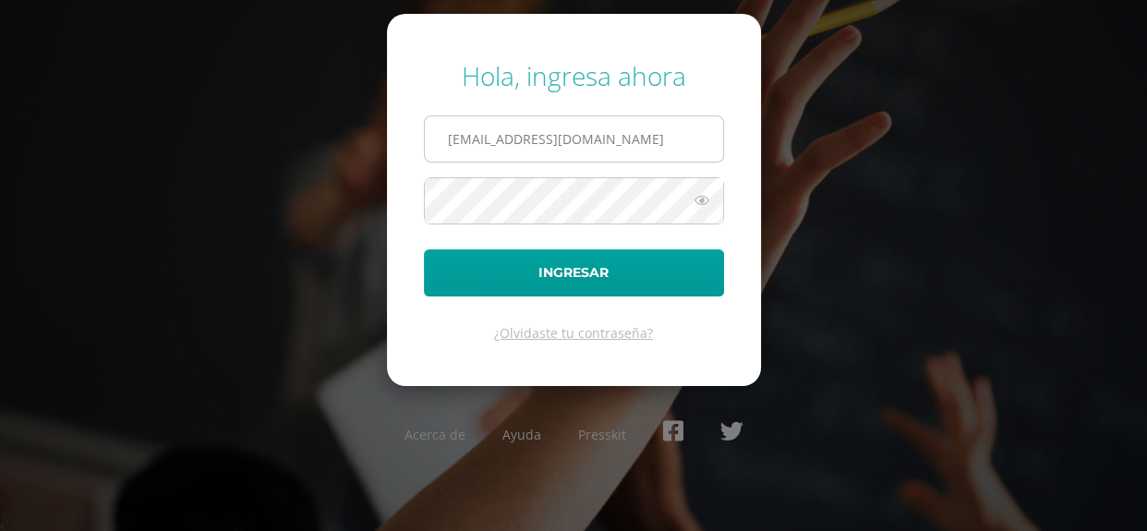
click at [497, 137] on input "[EMAIL_ADDRESS][DOMAIN_NAME]" at bounding box center [574, 138] width 298 height 45
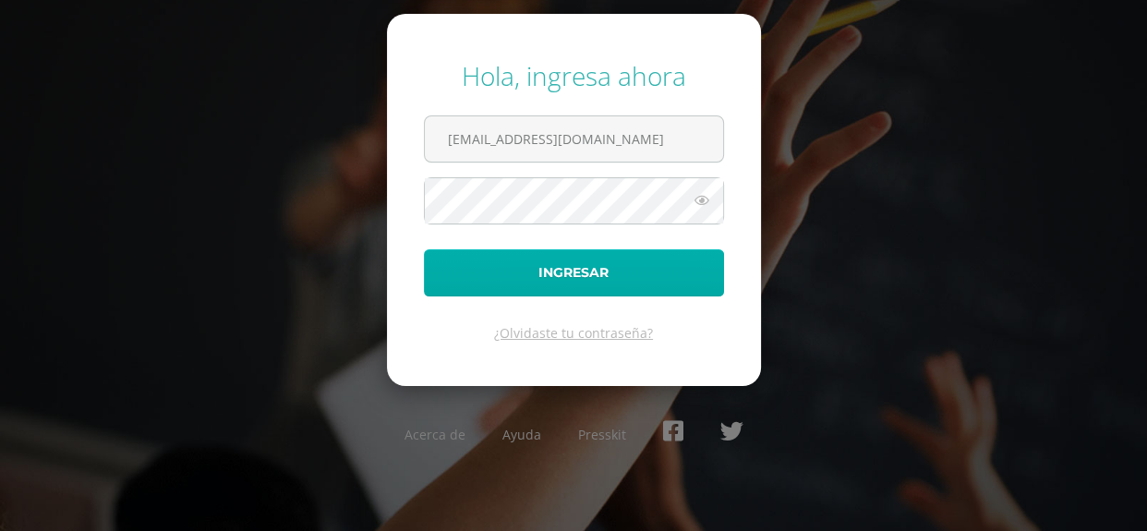
type input "2022027@maiagt.org"
click at [530, 284] on button "Ingresar" at bounding box center [574, 272] width 300 height 47
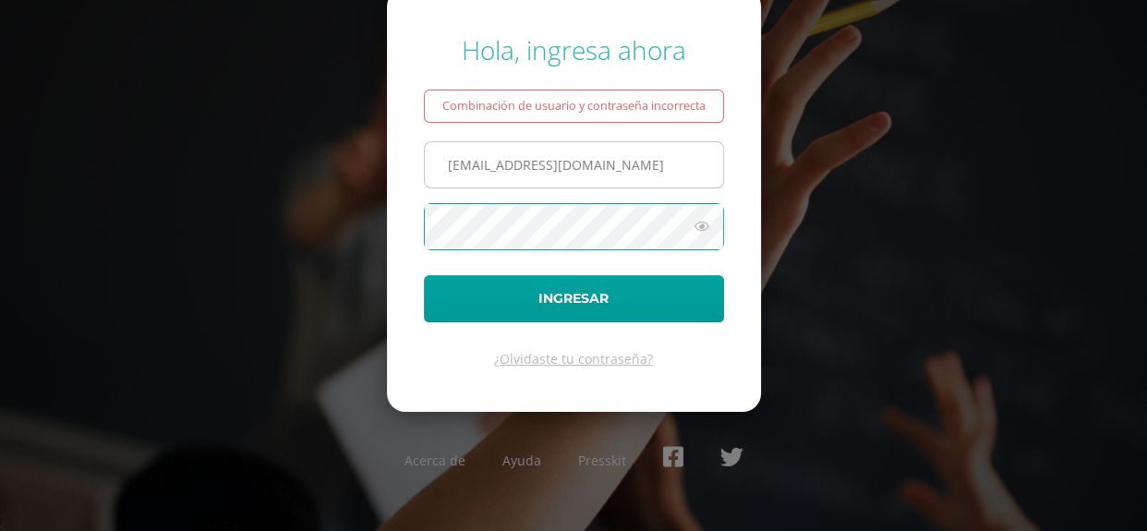
click at [491, 159] on input "[EMAIL_ADDRESS][DOMAIN_NAME]" at bounding box center [574, 164] width 298 height 45
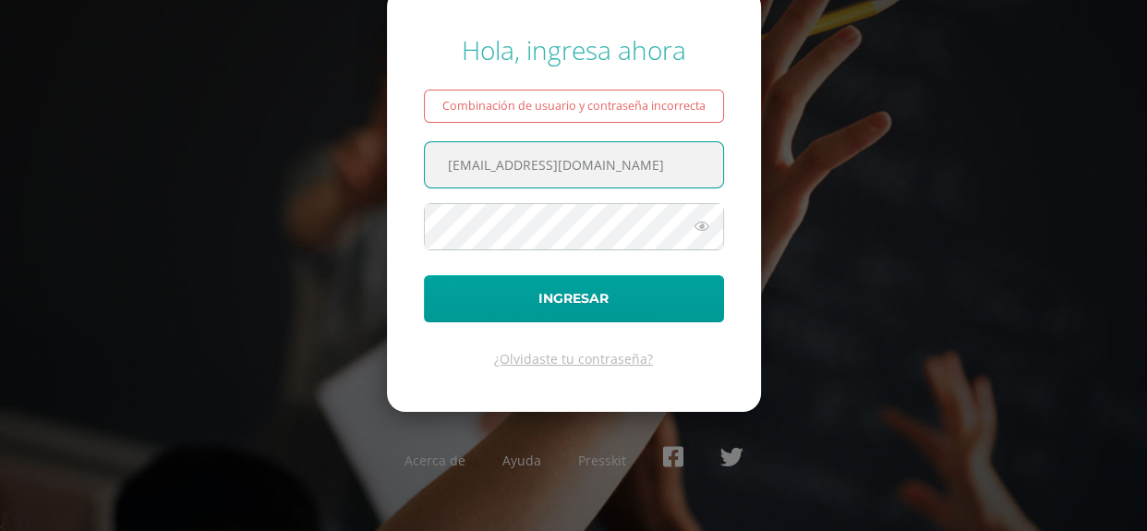
type input "[EMAIL_ADDRESS][DOMAIN_NAME]"
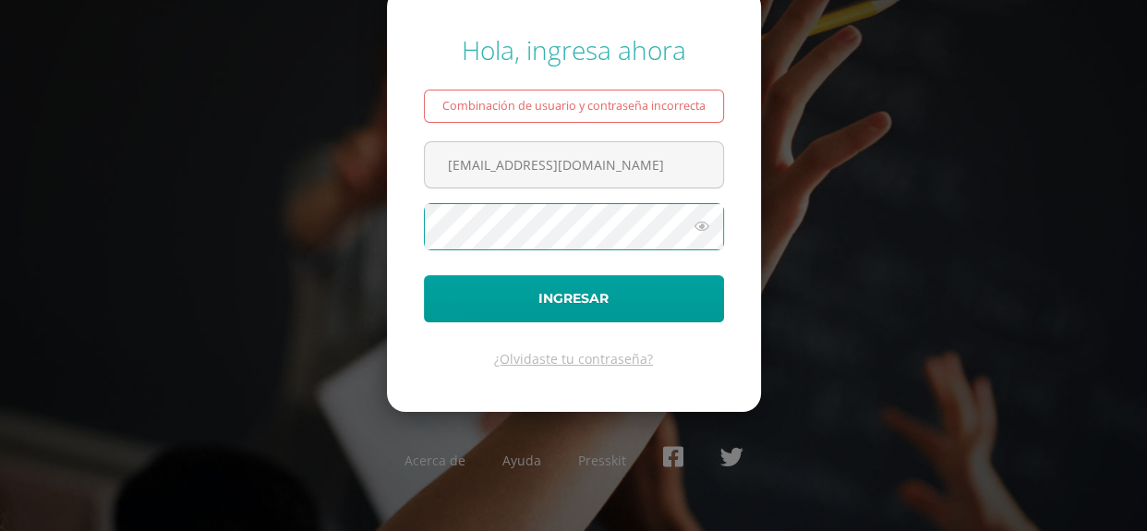
click at [424, 275] on button "Ingresar" at bounding box center [574, 298] width 300 height 47
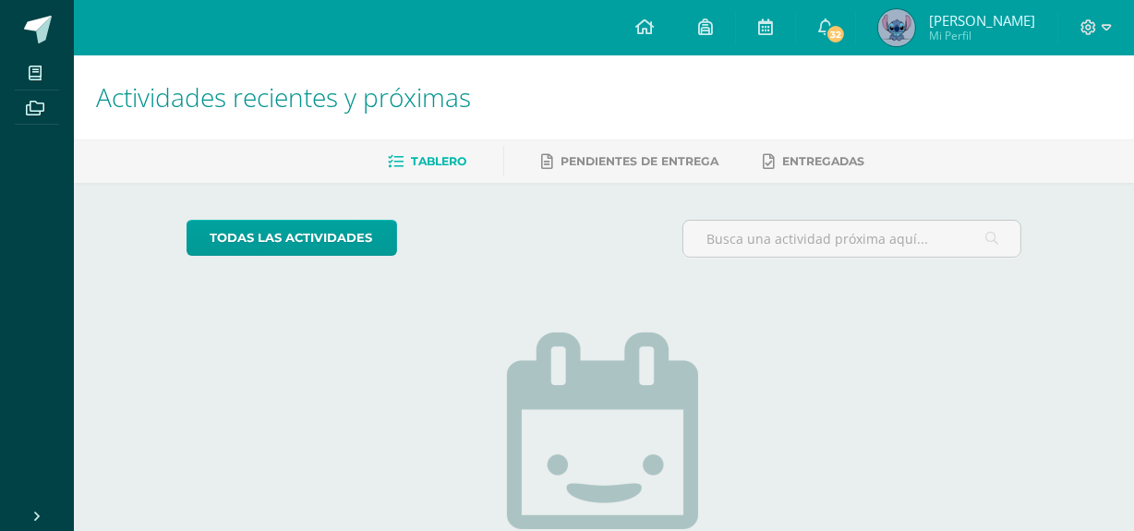
click at [933, 303] on div "todas las Actividades No tienes actividades Échale un vistazo a los demás perío…" at bounding box center [605, 468] width 910 height 571
click at [1002, 30] on span "Mi Perfil" at bounding box center [982, 36] width 106 height 16
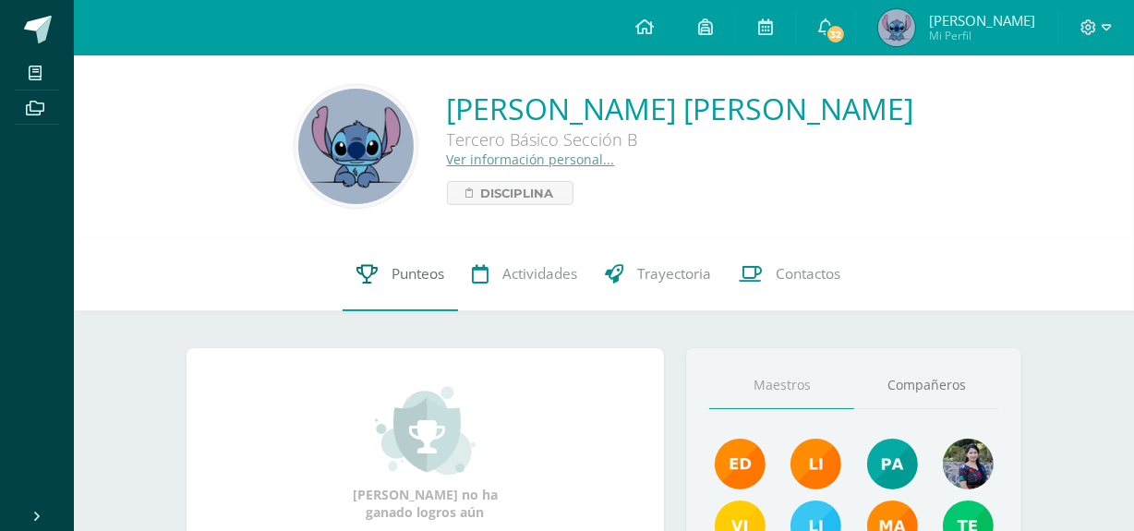
click at [428, 266] on span "Punteos" at bounding box center [418, 273] width 53 height 19
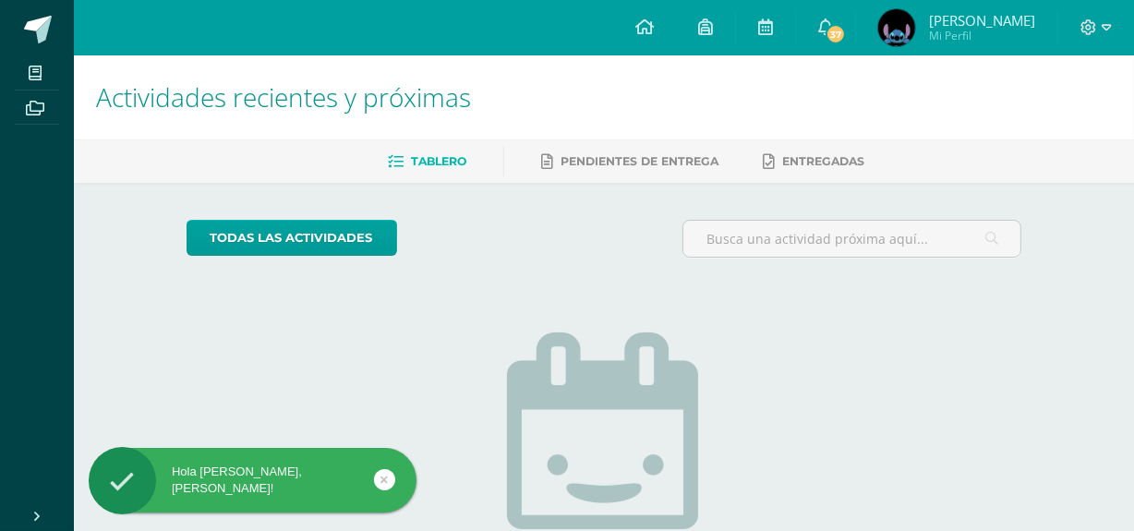
click at [914, 31] on img at bounding box center [896, 27] width 37 height 37
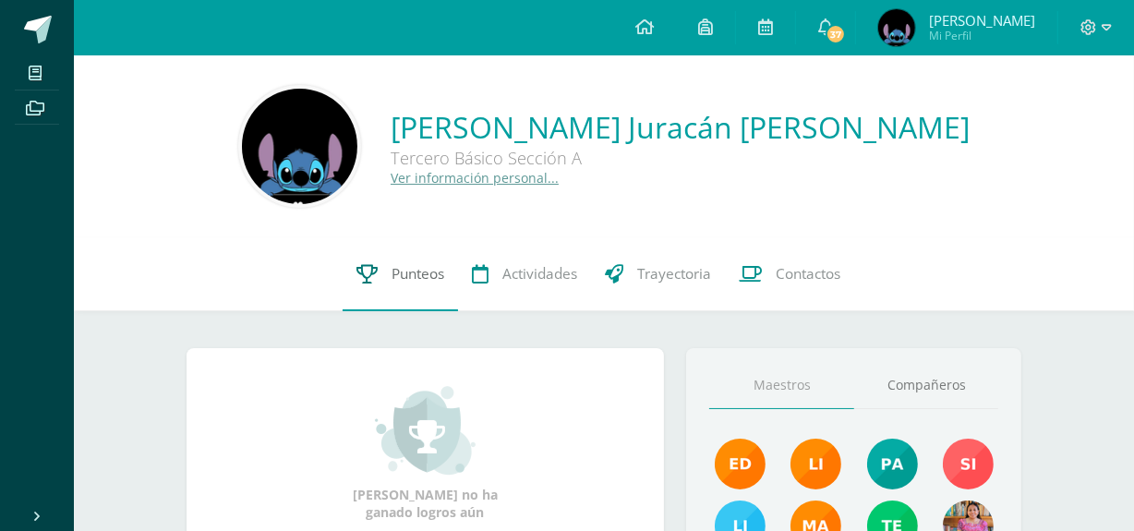
click at [363, 280] on icon at bounding box center [366, 273] width 21 height 19
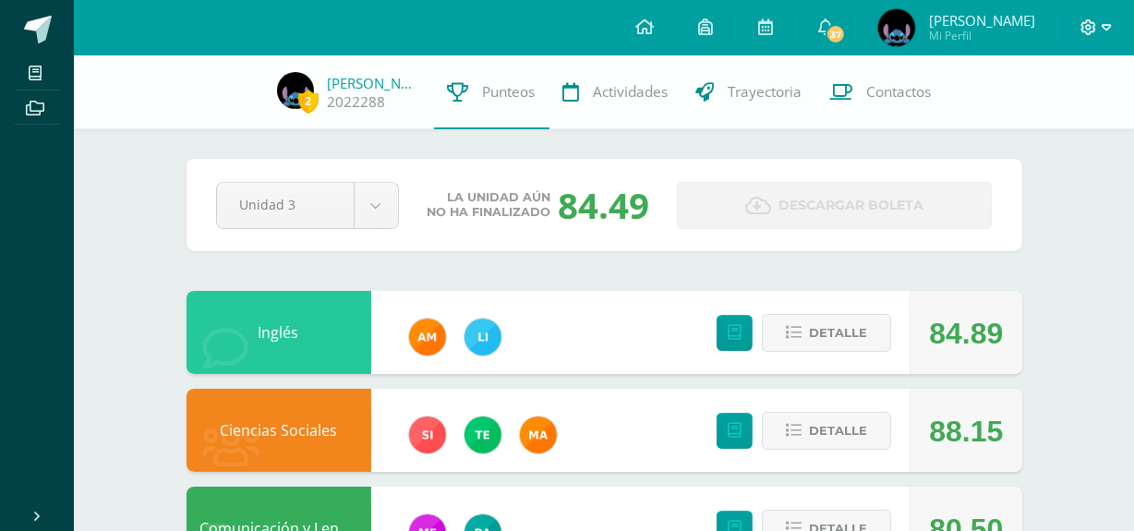
click at [1086, 29] on icon at bounding box center [1088, 27] width 17 height 17
click at [1008, 123] on span "Cerrar sesión" at bounding box center [1048, 125] width 83 height 18
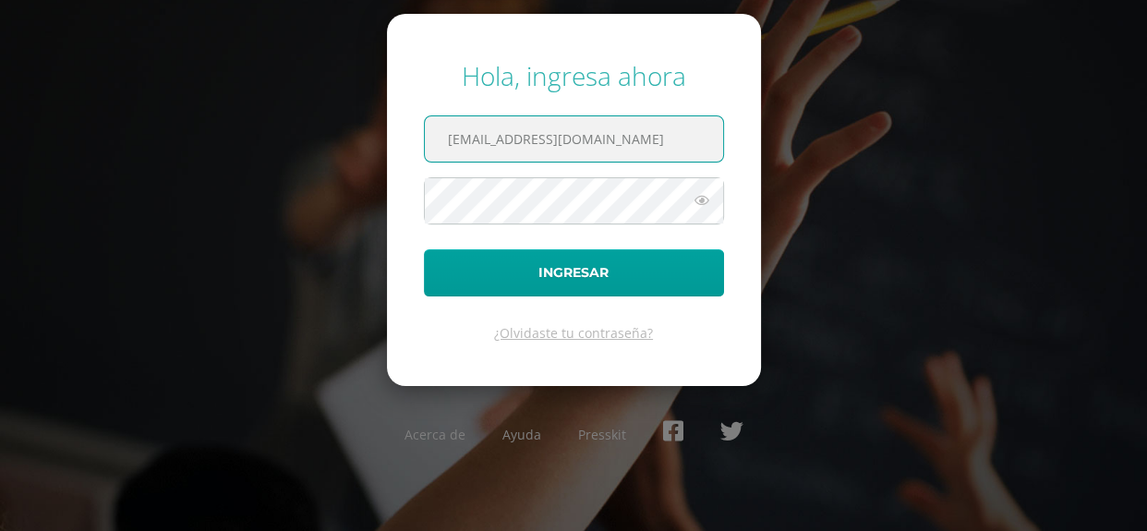
click at [499, 145] on input "2022026@maiagt.org" at bounding box center [574, 138] width 298 height 45
type input "2022039@maiagt.org"
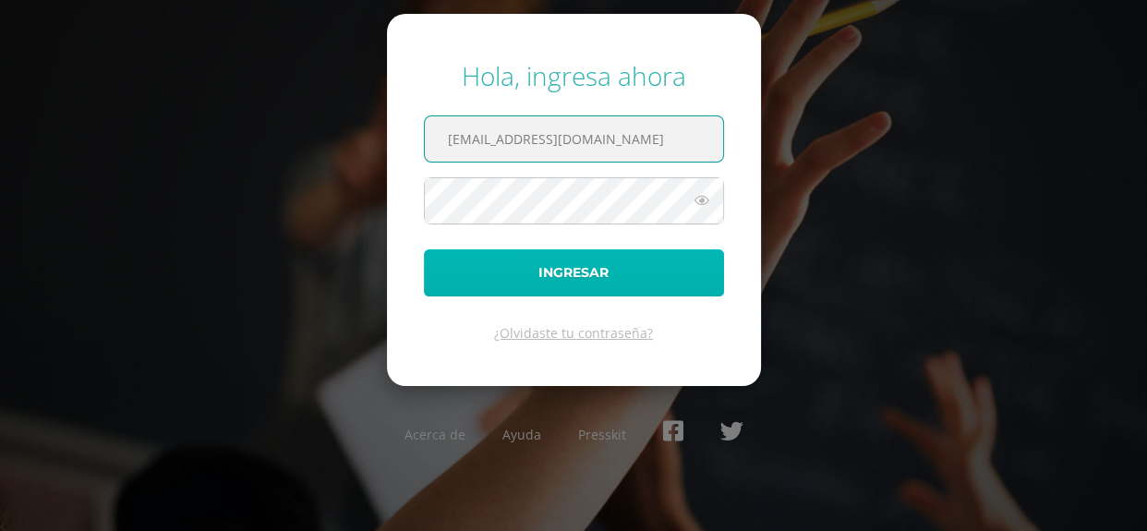
click at [609, 283] on button "Ingresar" at bounding box center [574, 272] width 300 height 47
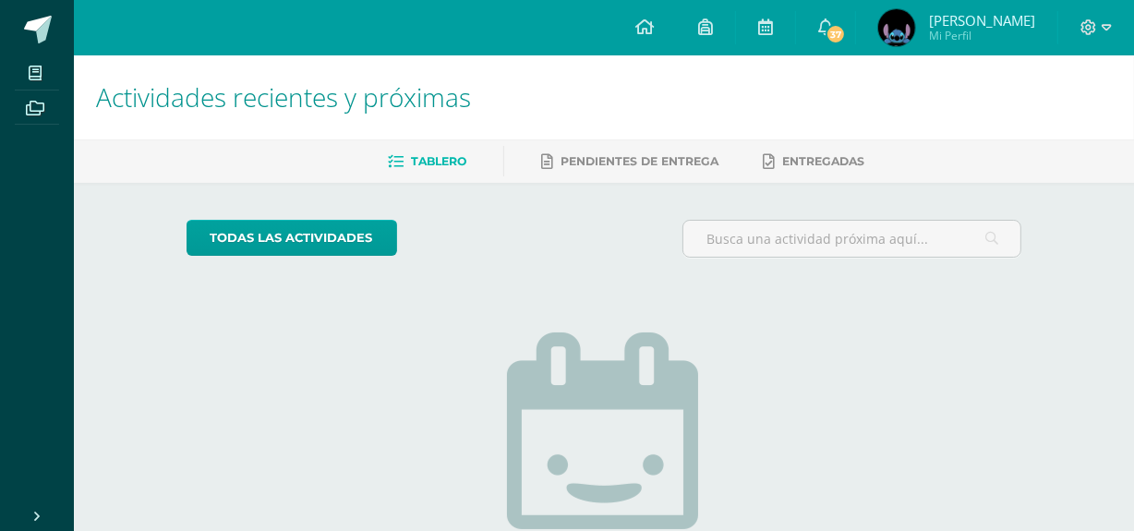
click at [895, 28] on img at bounding box center [896, 27] width 37 height 37
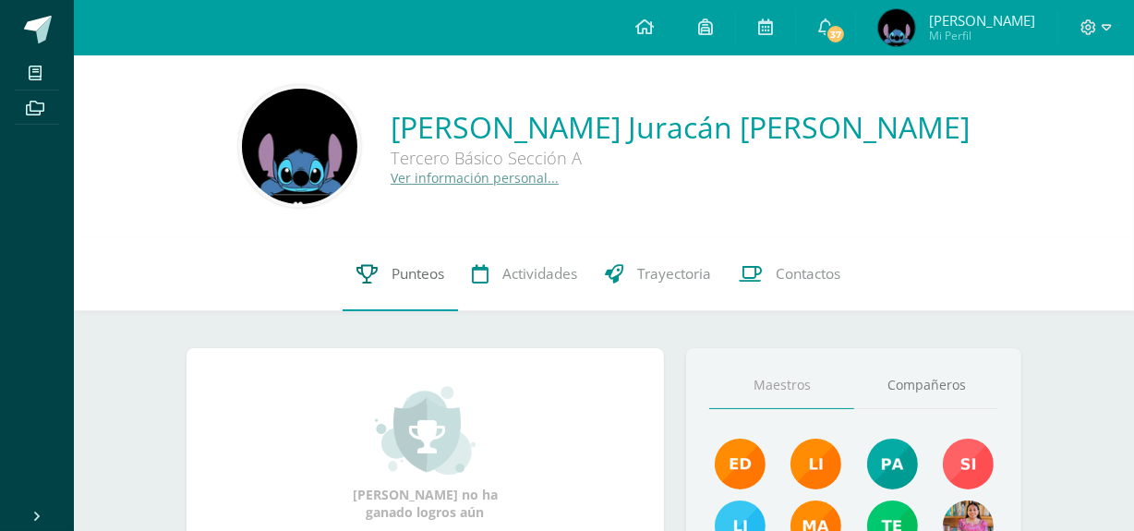
click at [396, 291] on link "Punteos" at bounding box center [400, 274] width 115 height 74
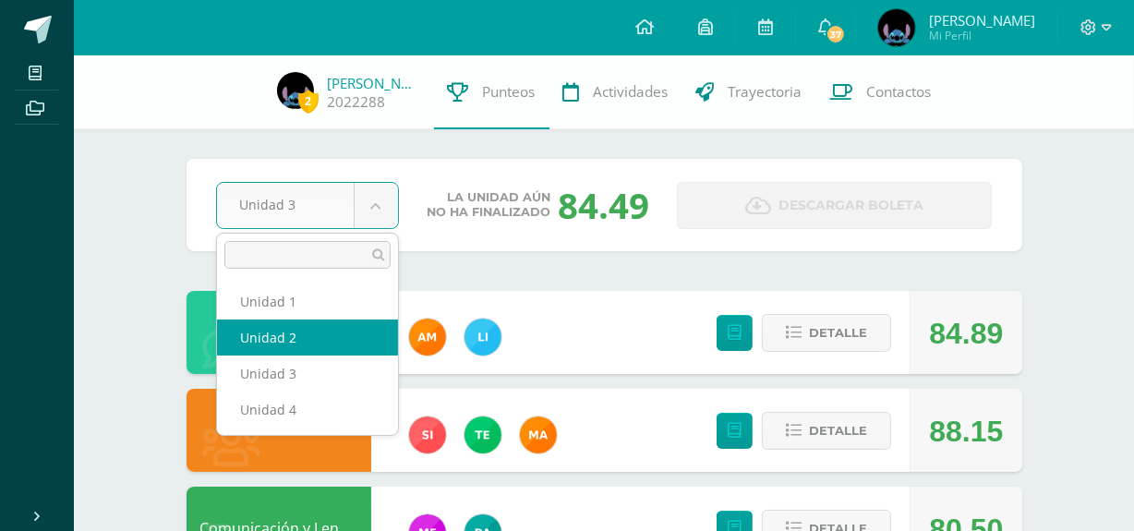
select select "Unidad 2"
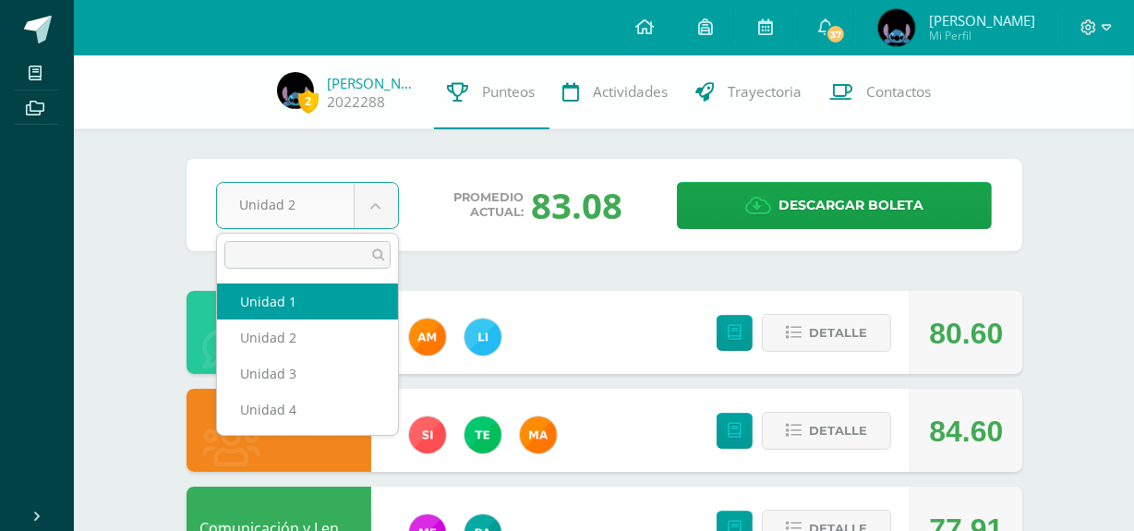
select select "Unidad 1"
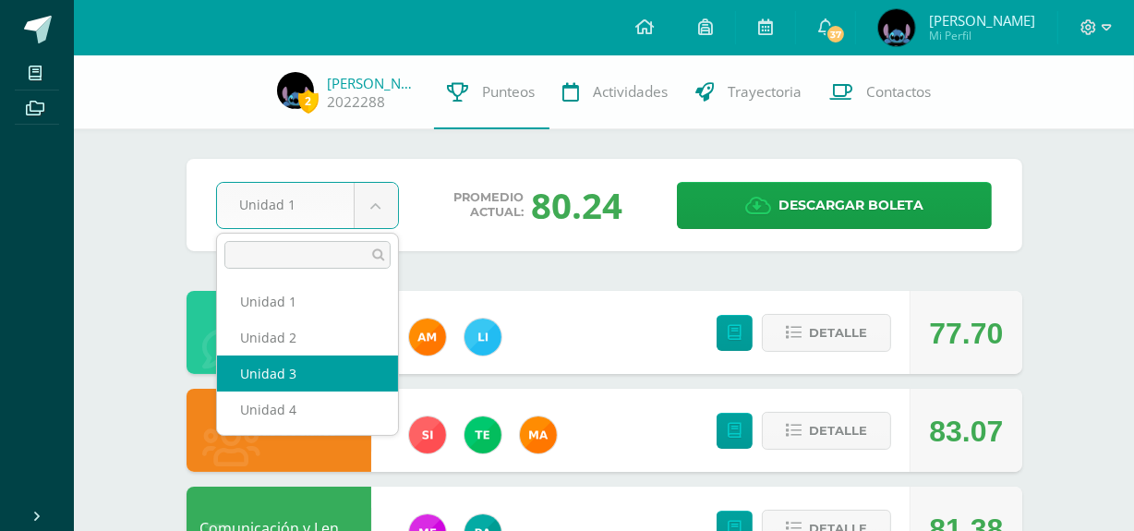
select select "Unidad 3"
